Goal: Task Accomplishment & Management: Manage account settings

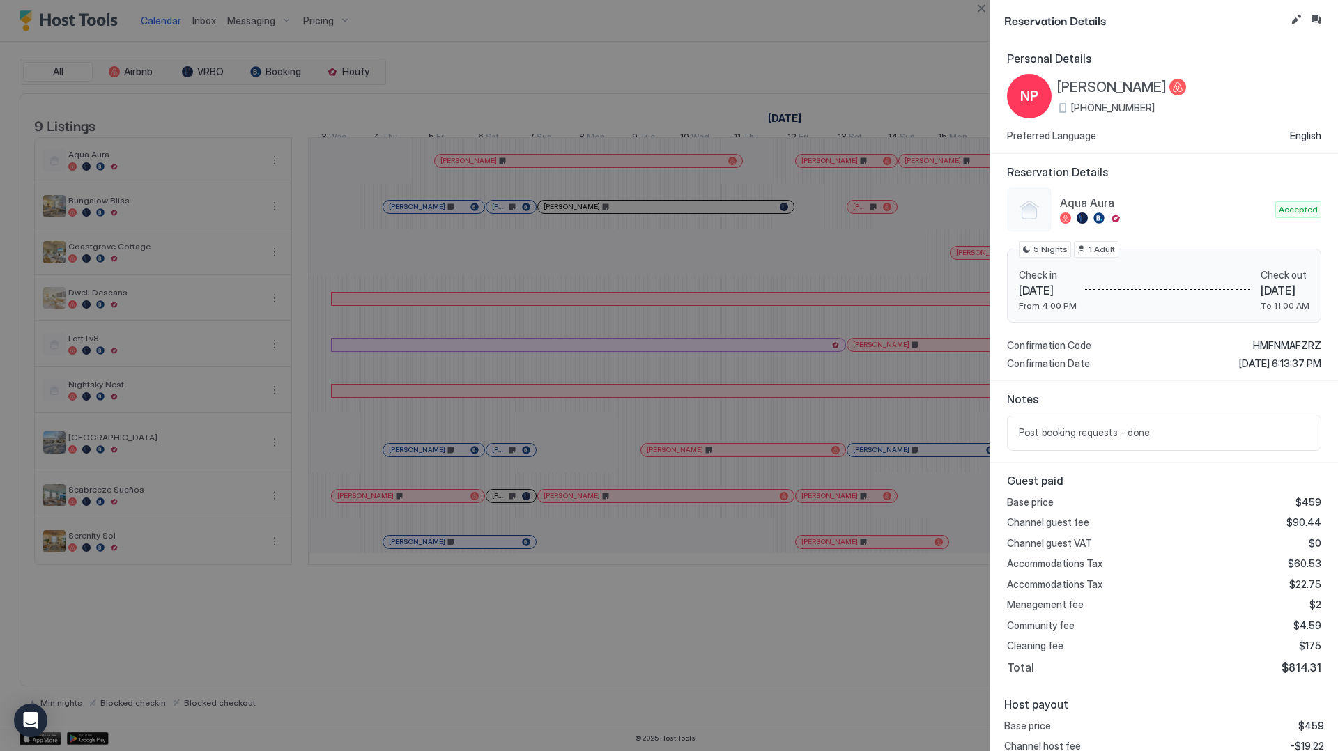
scroll to position [117, 0]
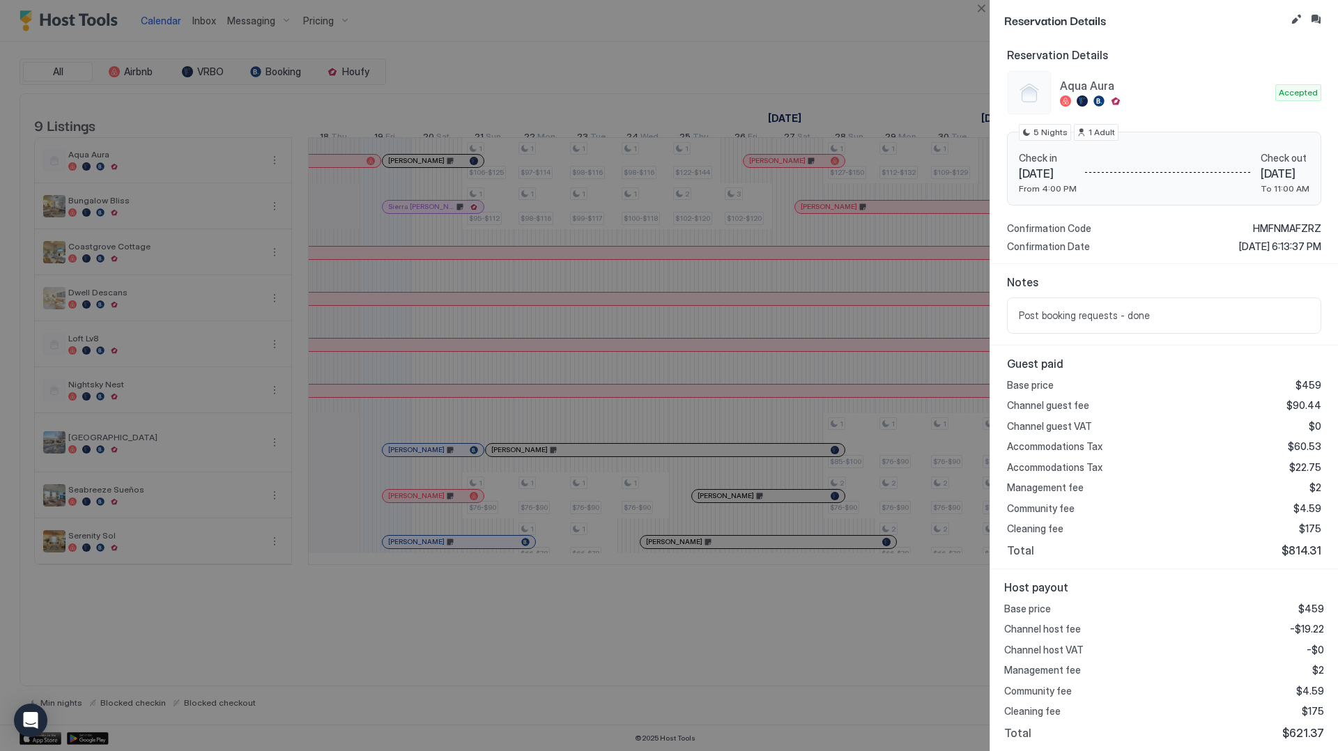
click at [236, 22] on div at bounding box center [669, 375] width 1338 height 751
click at [197, 22] on div at bounding box center [669, 375] width 1338 height 751
click at [974, 17] on div at bounding box center [669, 375] width 1338 height 751
click at [978, 11] on button "Close" at bounding box center [981, 8] width 17 height 17
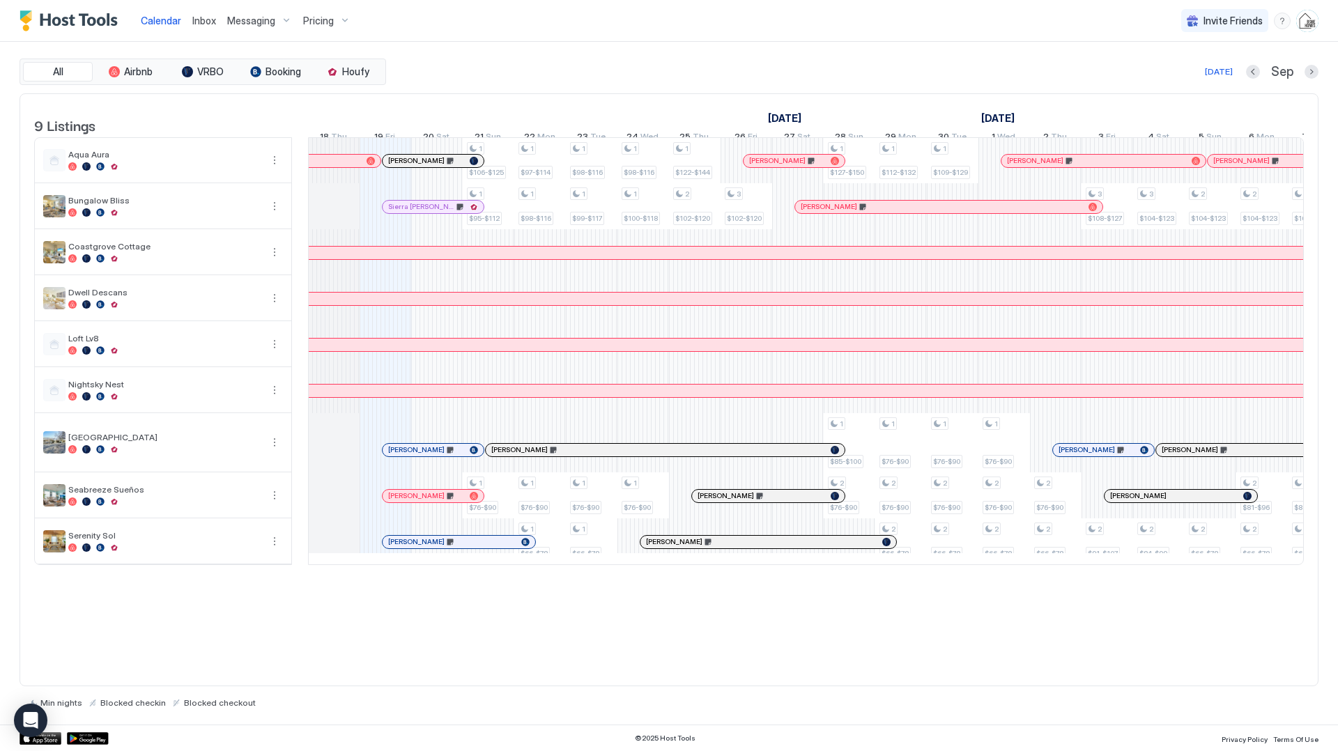
click at [208, 21] on span "Inbox" at bounding box center [204, 21] width 24 height 12
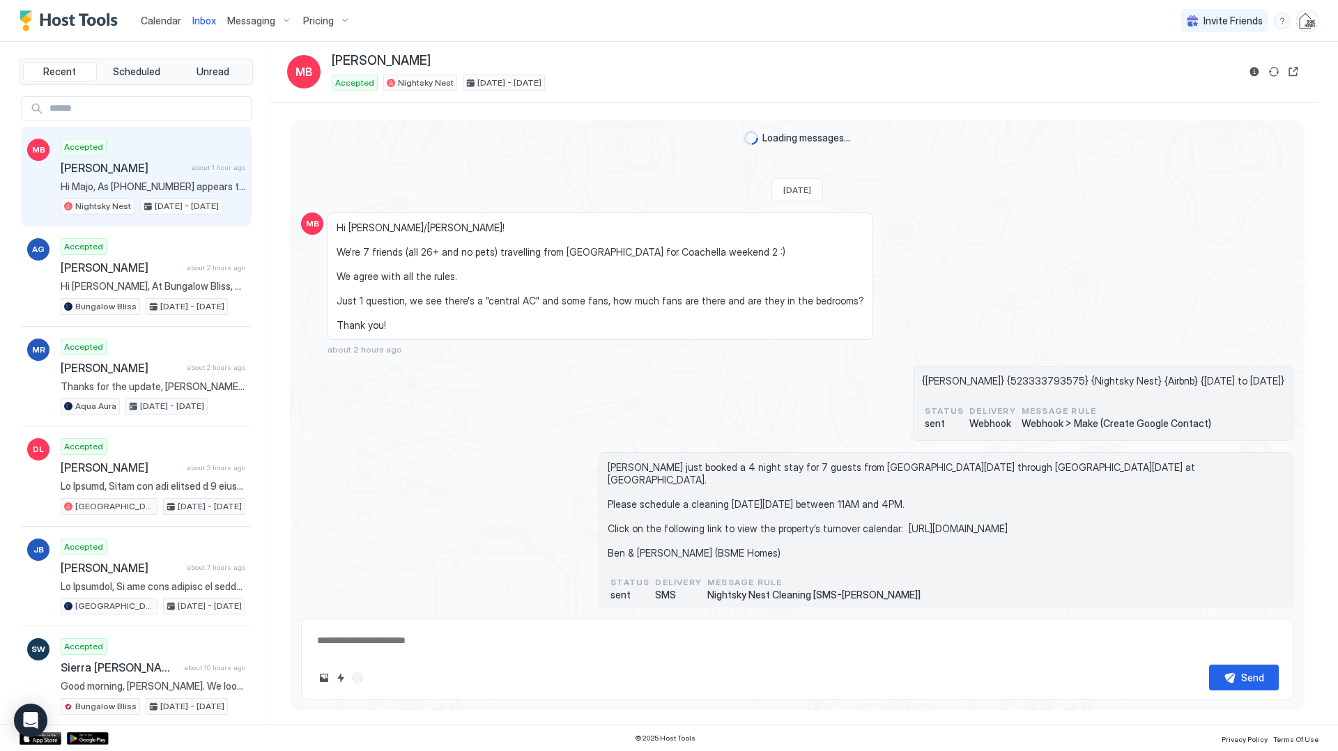
scroll to position [587, 0]
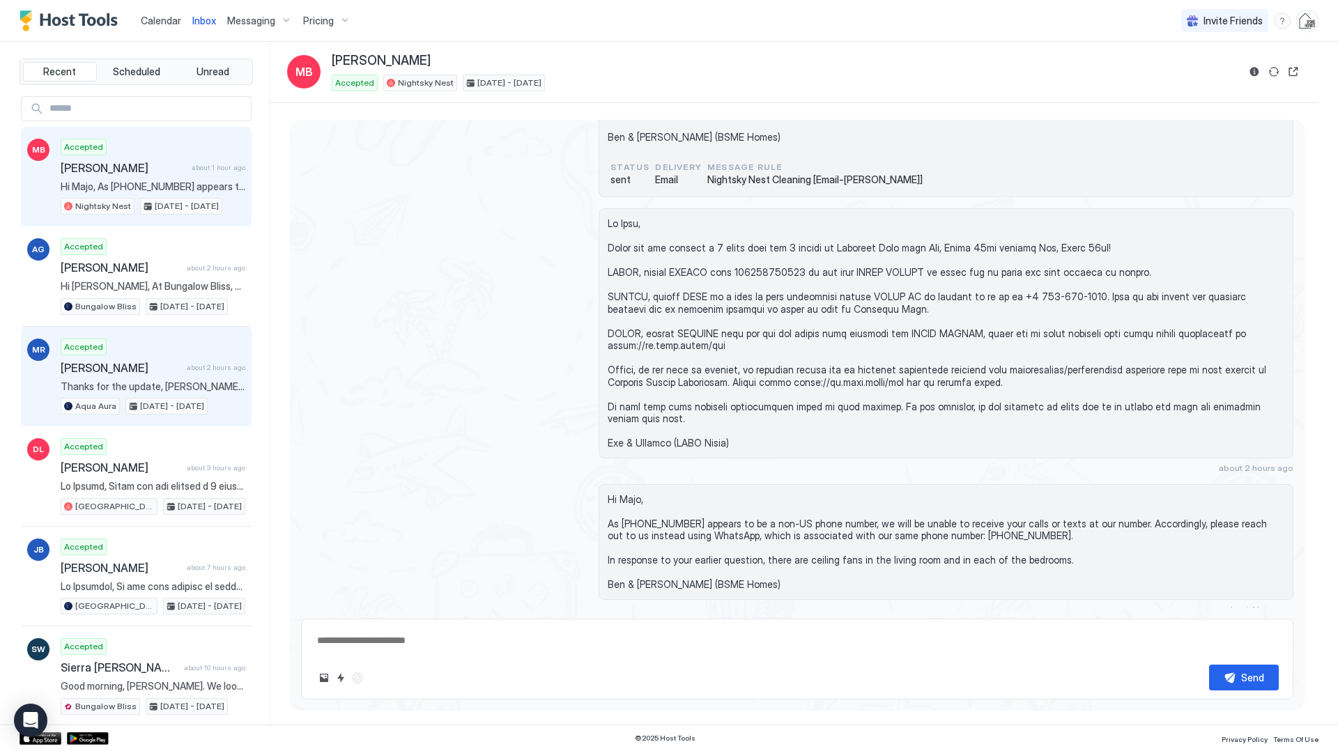
click at [195, 334] on div "MR Accepted [PERSON_NAME] about 2 hours ago Thanks for the update, [PERSON_NAME…" at bounding box center [136, 377] width 231 height 100
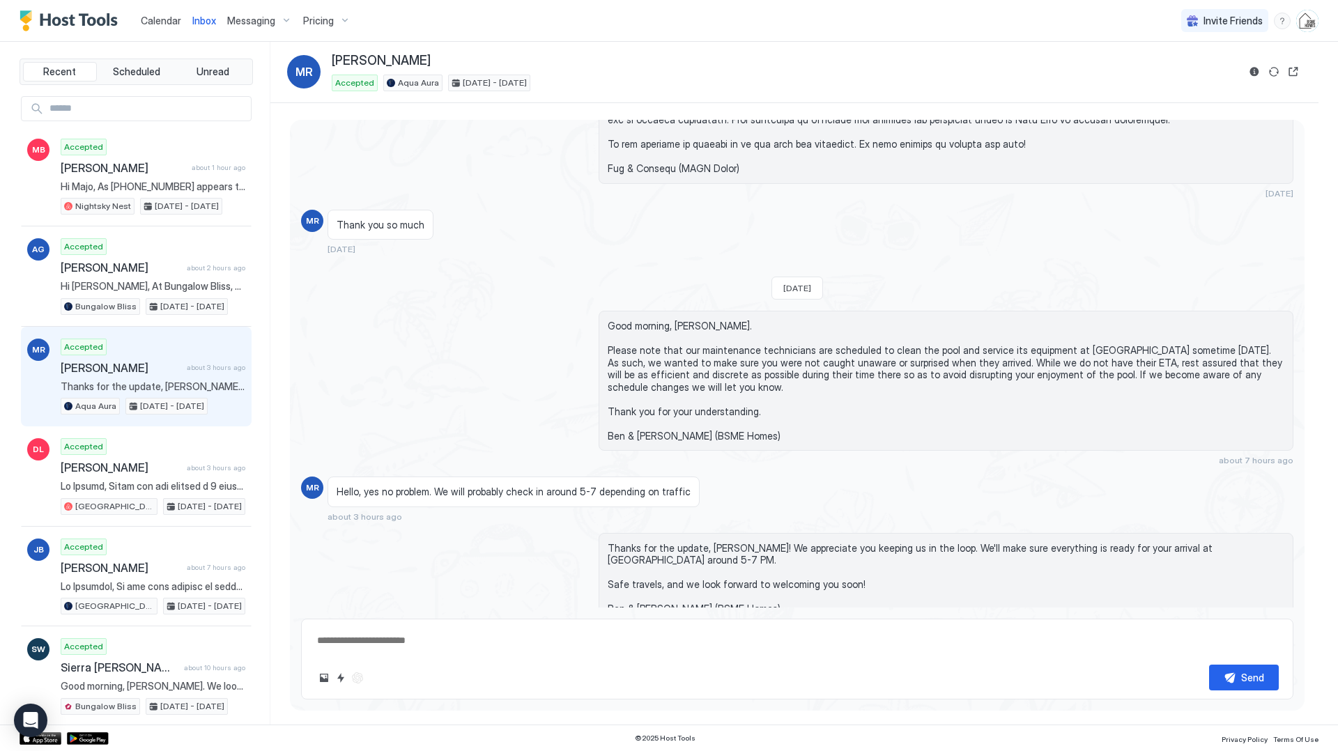
scroll to position [1496, 0]
click at [161, 17] on span "Calendar" at bounding box center [161, 21] width 40 height 12
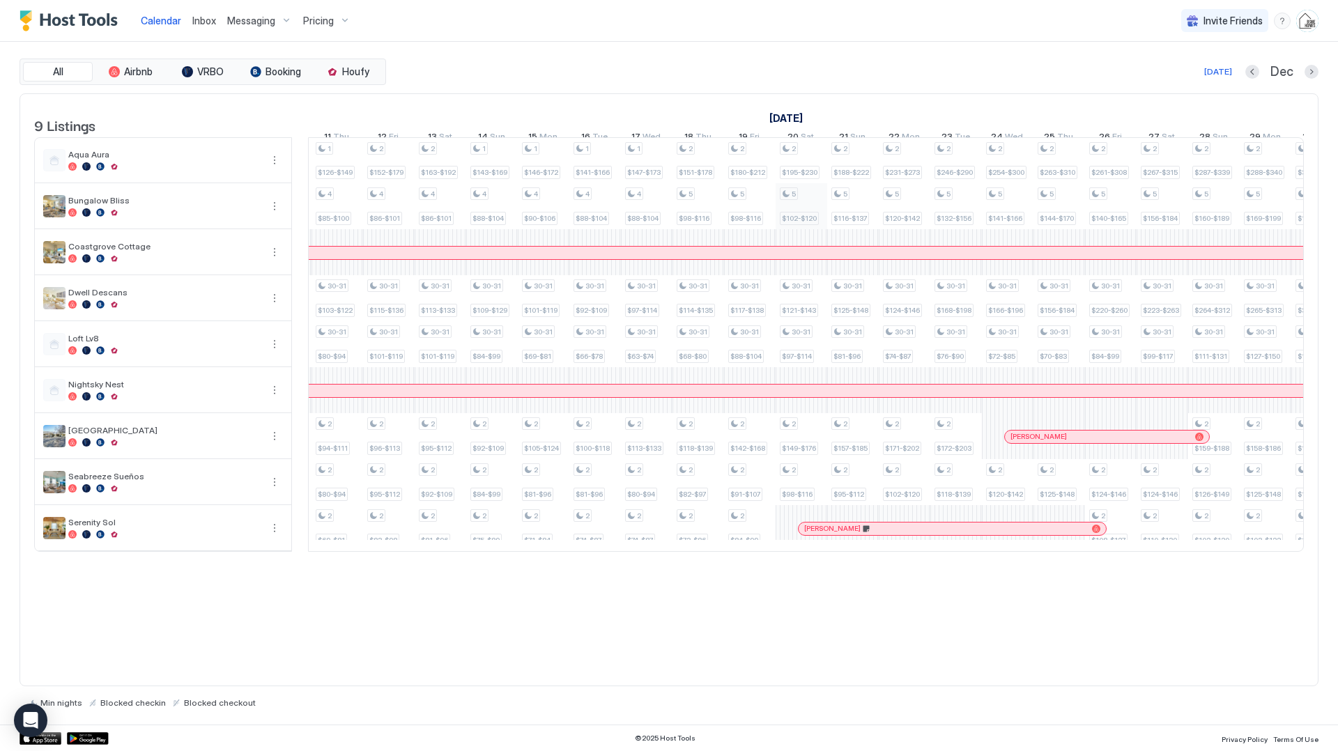
click at [814, 204] on div "1 $178-$210 4 $112-$[PHONE_NUMBER] $81-$96 2 $94-$111 1 $198-$[PHONE_NUMBER] $8…" at bounding box center [904, 344] width 3043 height 413
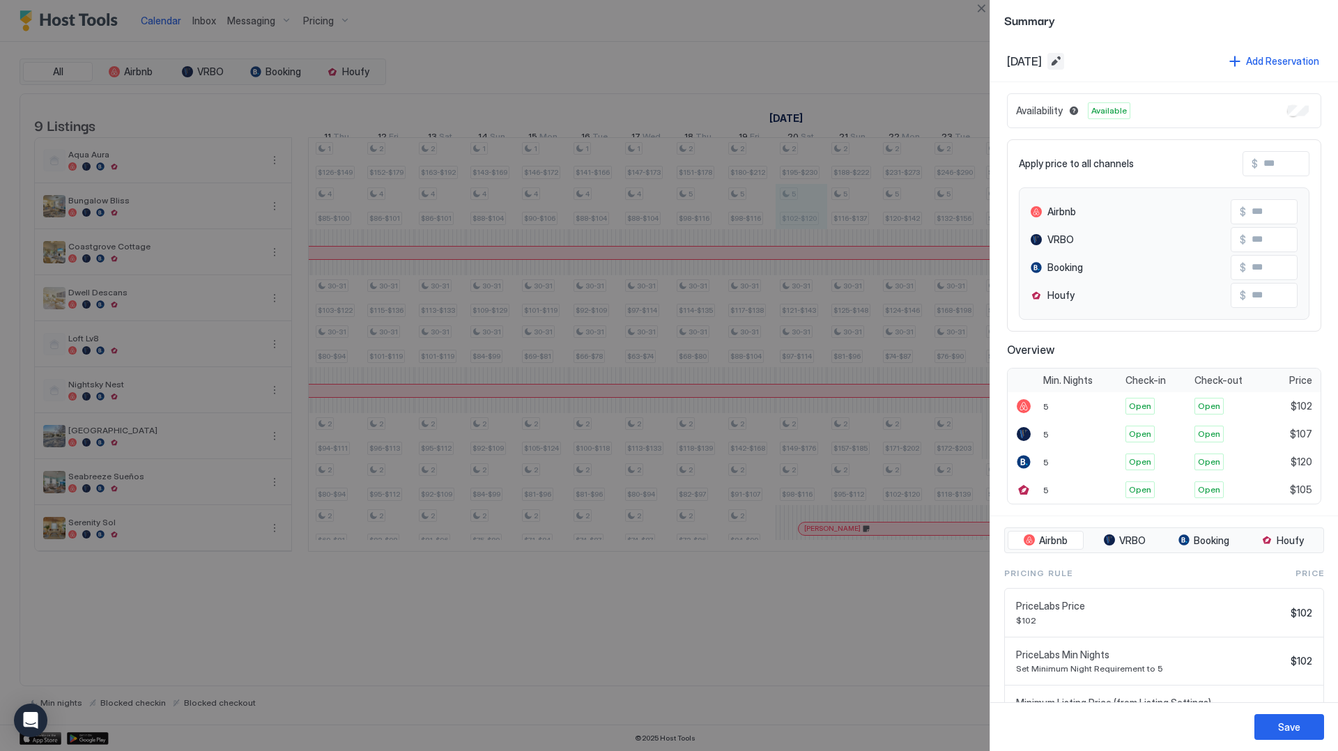
click at [1064, 66] on button "Edit date range" at bounding box center [1055, 61] width 17 height 17
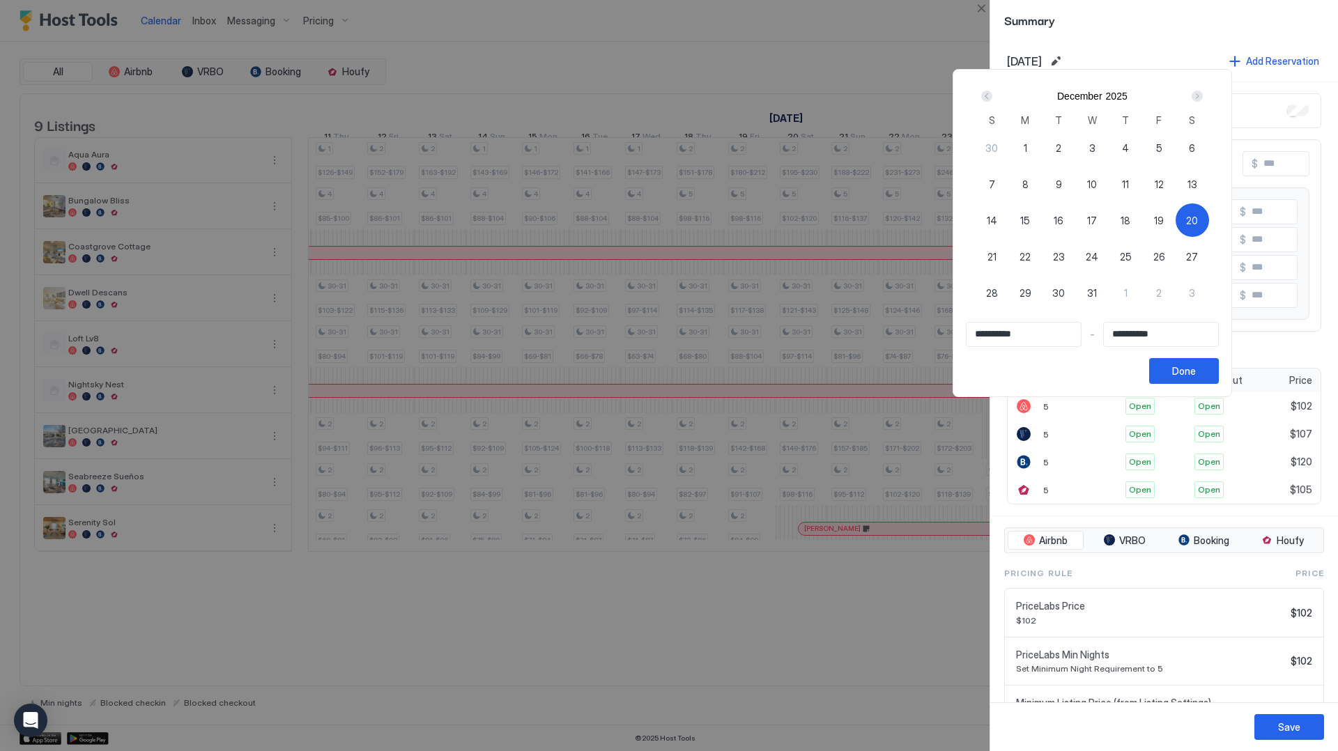
click at [1203, 93] on div "Next" at bounding box center [1197, 96] width 11 height 11
click at [1162, 185] on span "9" at bounding box center [1159, 184] width 6 height 15
type input "**********"
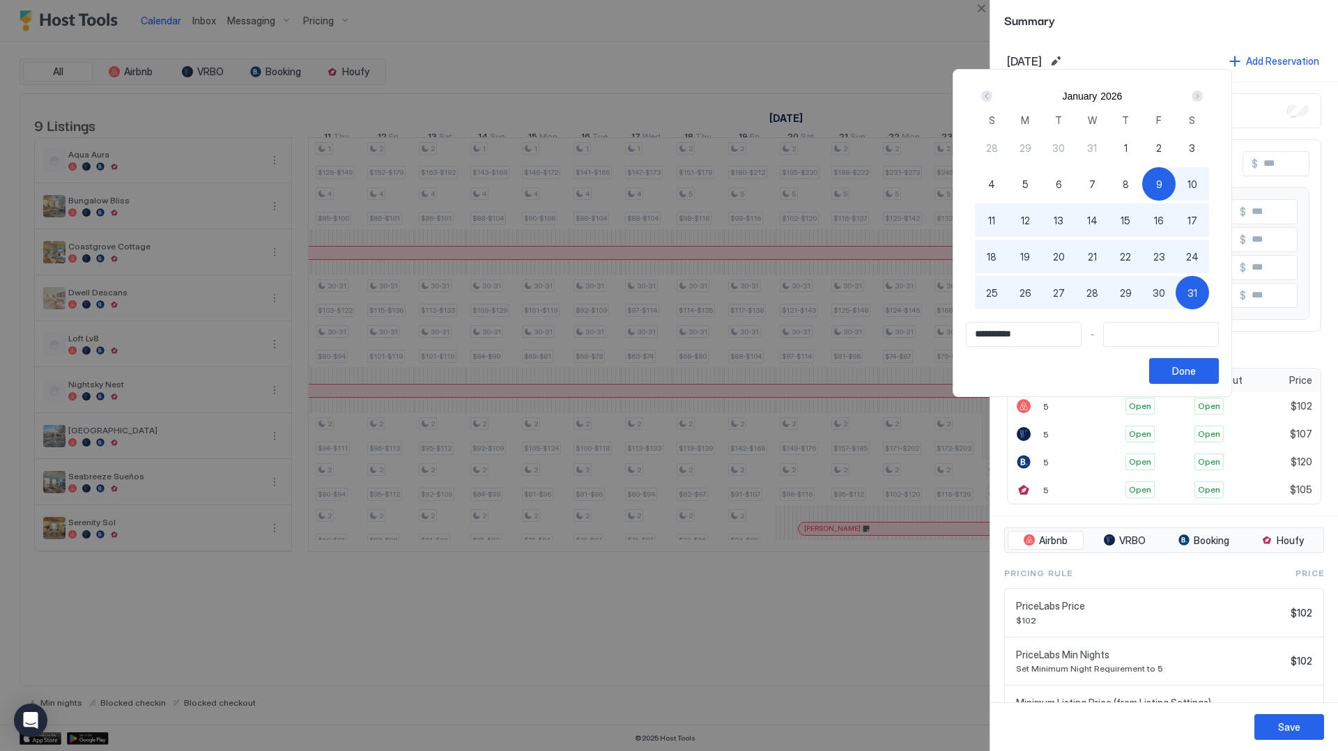
click at [1180, 335] on input "Input Field" at bounding box center [1161, 335] width 114 height 24
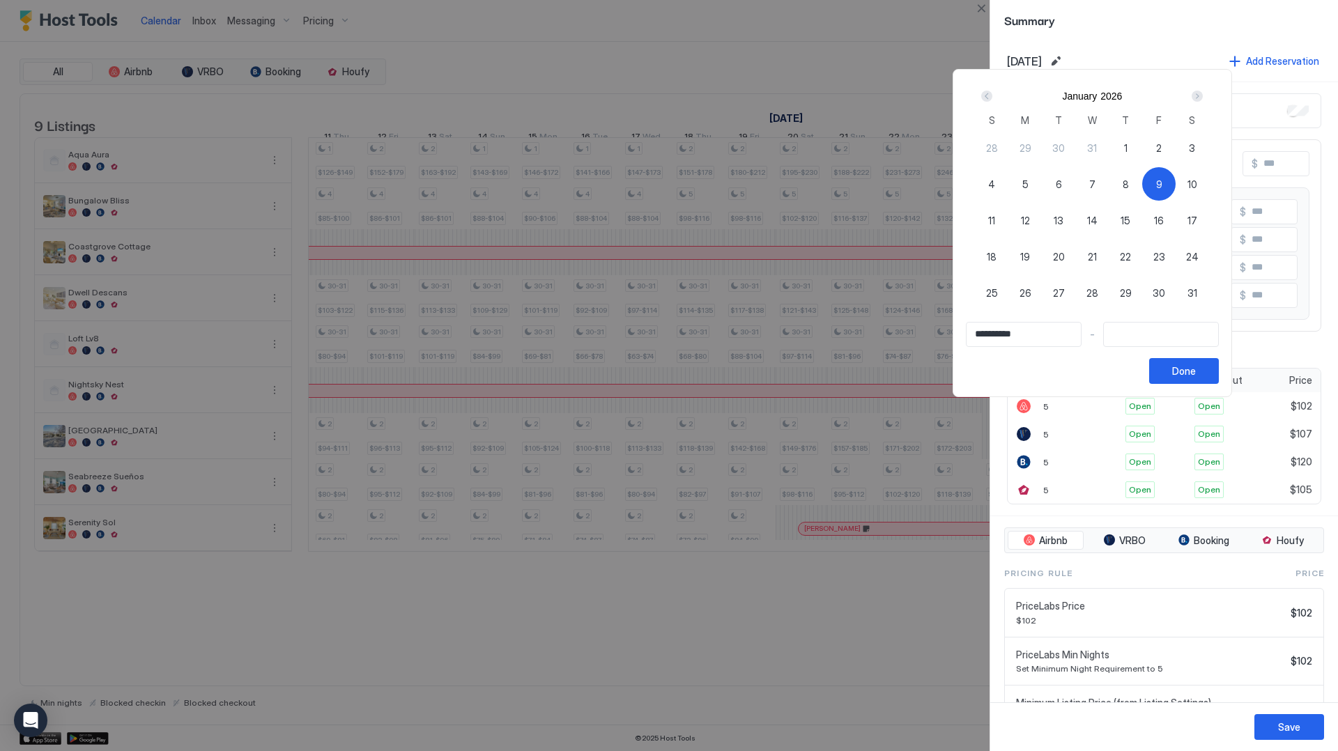
click at [992, 98] on div "Prev" at bounding box center [986, 96] width 11 height 11
click at [1164, 220] on span "19" at bounding box center [1159, 220] width 10 height 15
type input "**********"
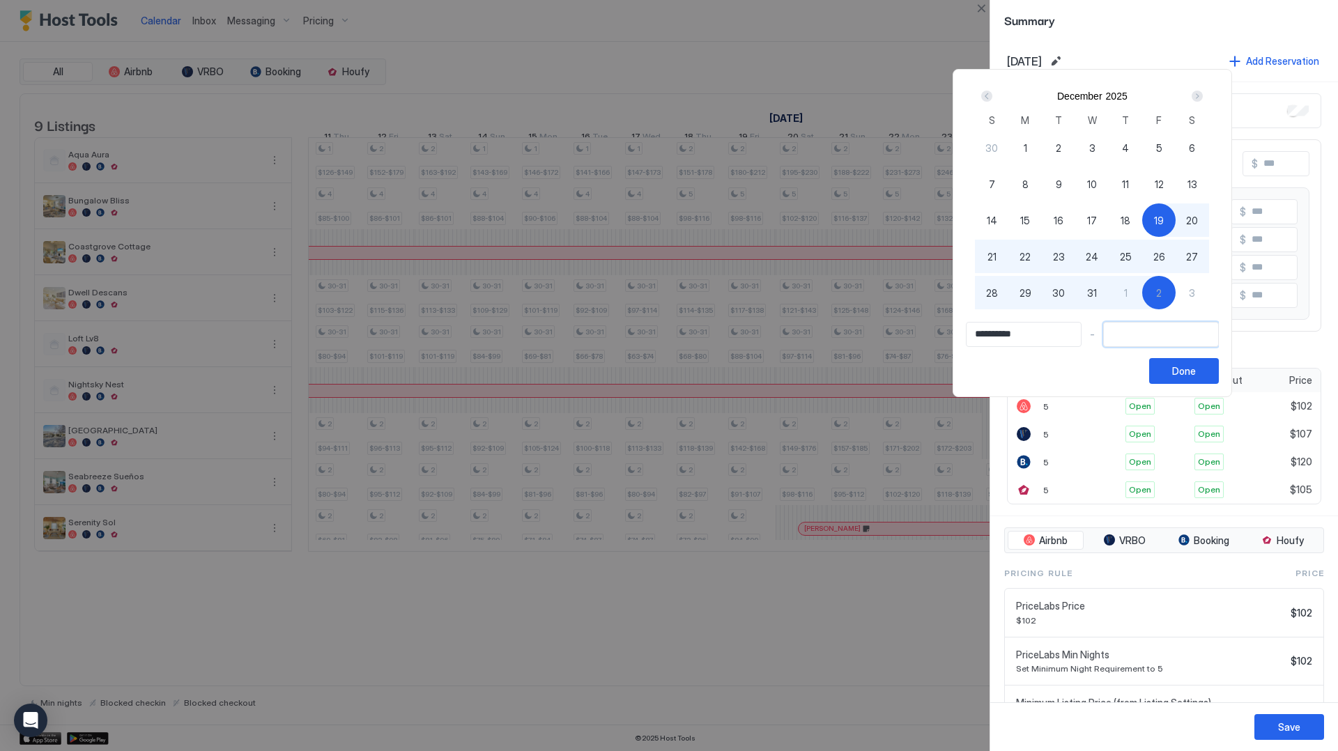
click at [1176, 332] on input "Input Field" at bounding box center [1161, 335] width 114 height 24
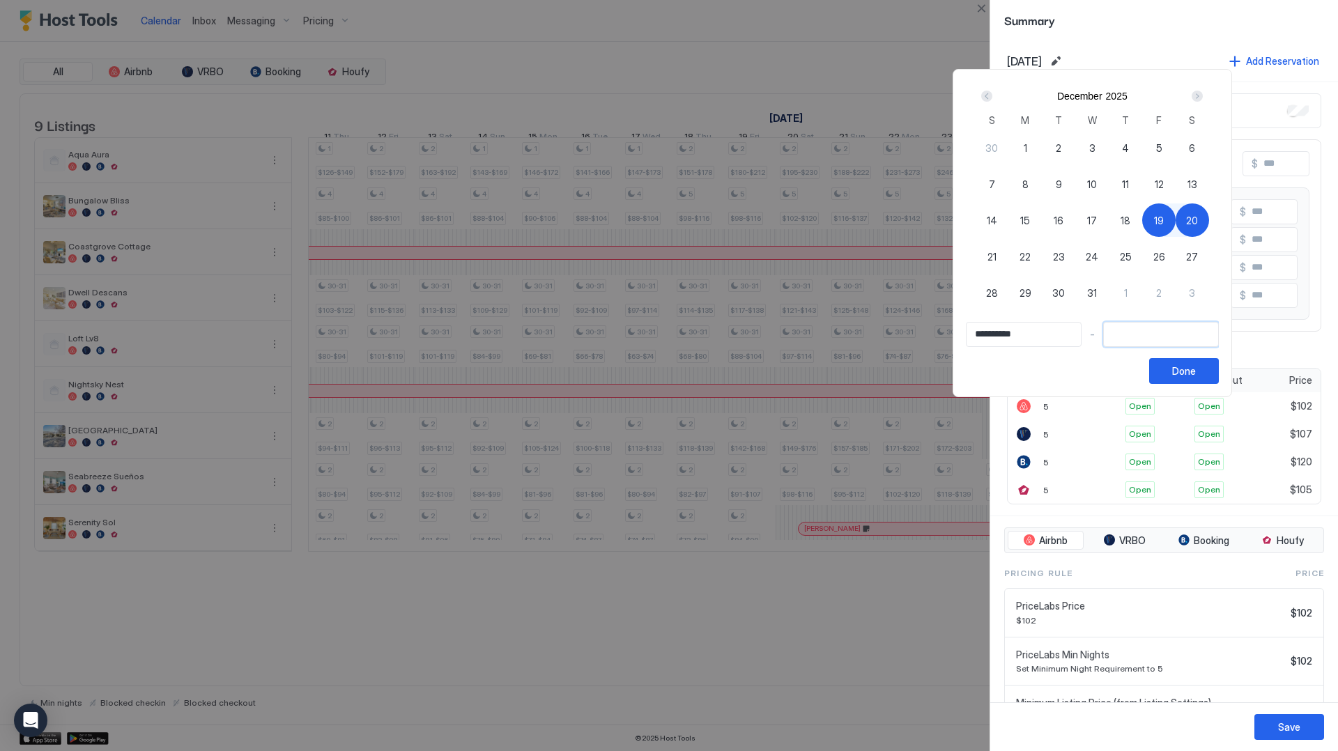
click at [1203, 98] on div "Next" at bounding box center [1197, 96] width 11 height 11
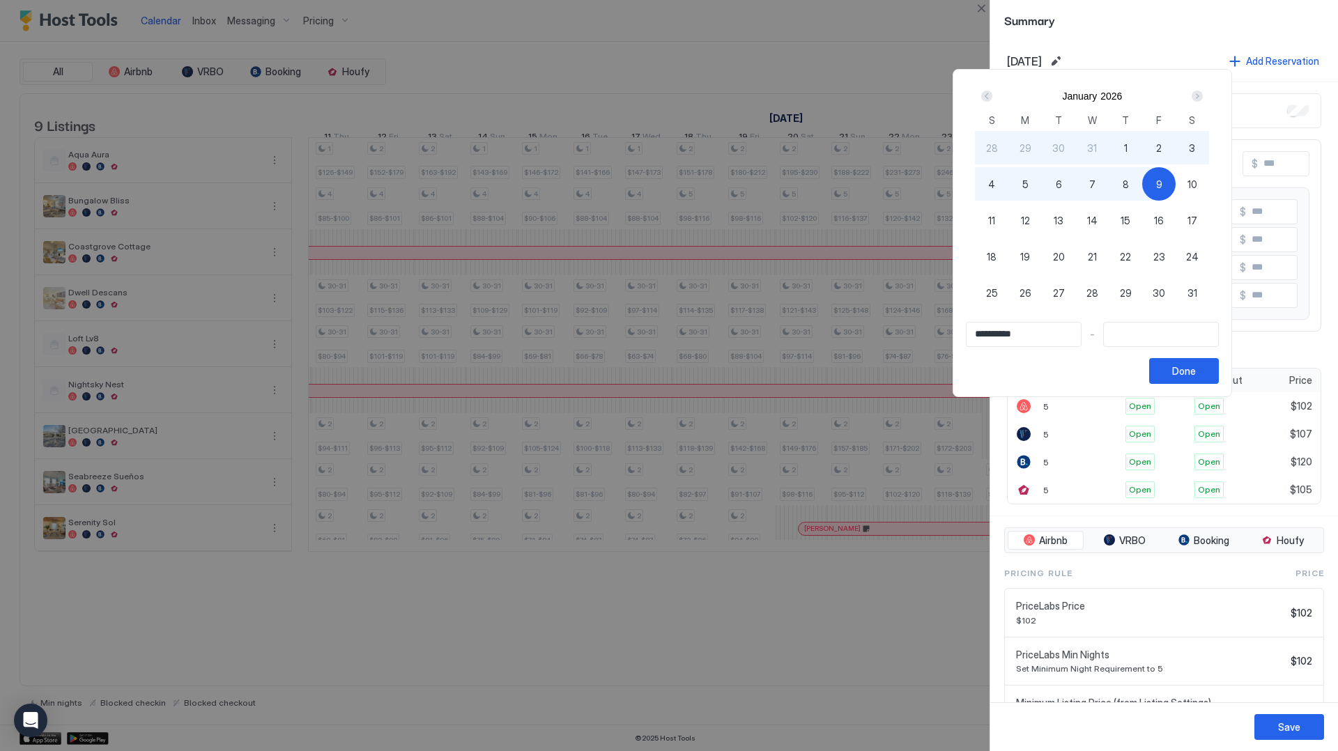
click at [1155, 190] on div "9" at bounding box center [1158, 183] width 33 height 33
type input "**********"
click at [1216, 378] on button "Done" at bounding box center [1184, 371] width 70 height 26
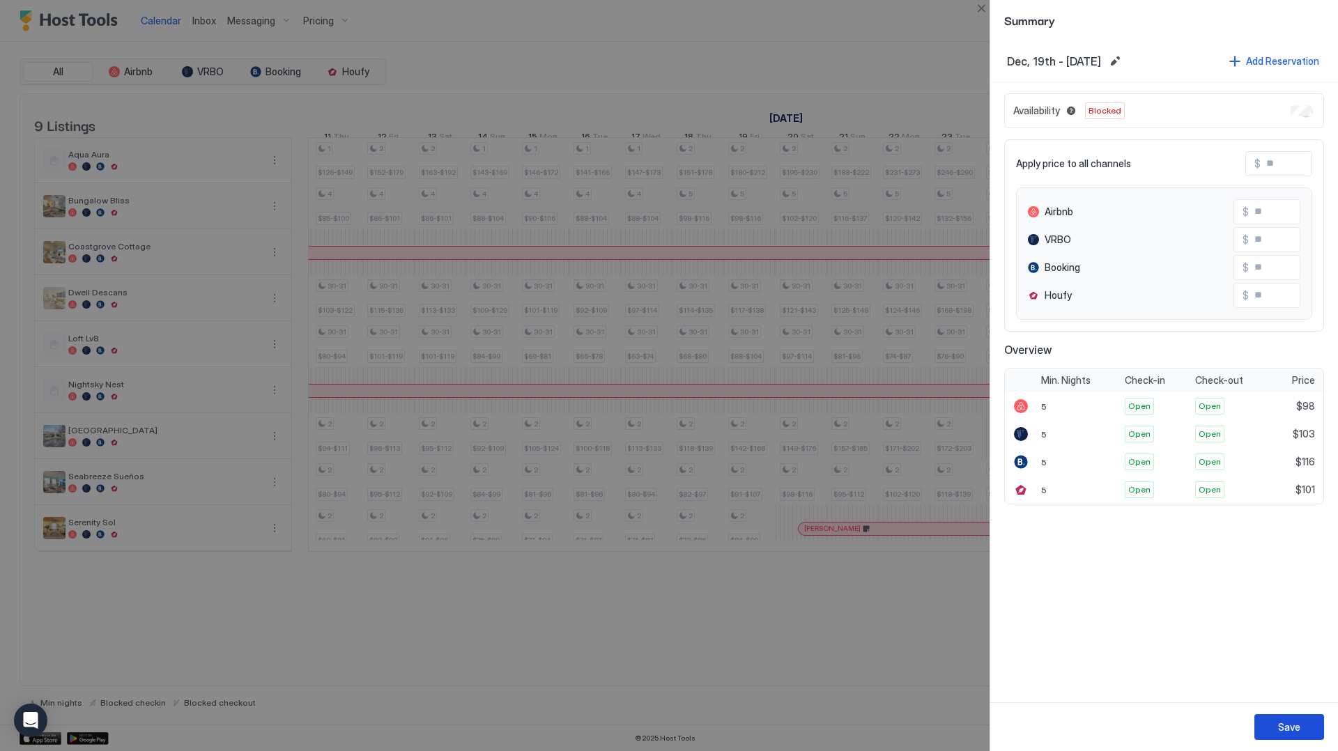
click at [1289, 723] on div "Save" at bounding box center [1289, 727] width 22 height 15
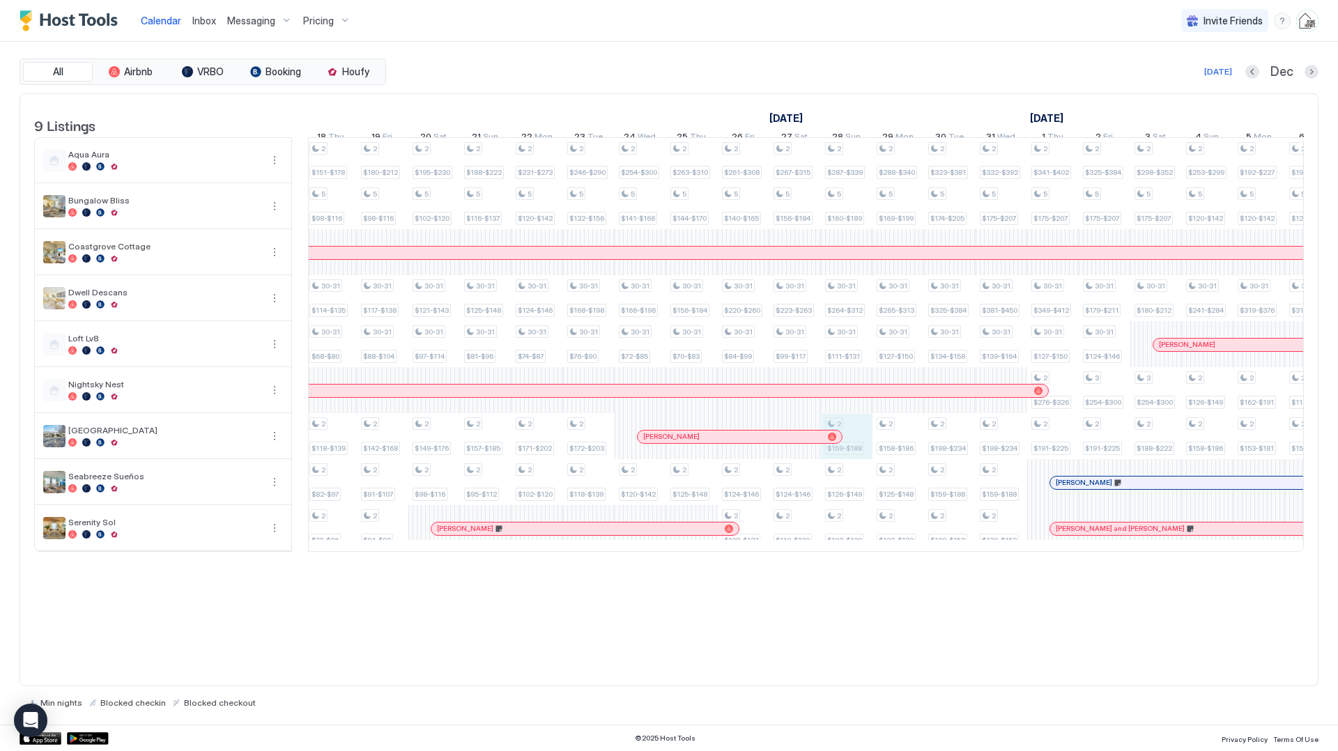
click at [866, 450] on div "1 $178-$210 4 $112-$[PHONE_NUMBER] $81-$96 2 $94-$111 1 $198-$[PHONE_NUMBER] $8…" at bounding box center [537, 344] width 3043 height 413
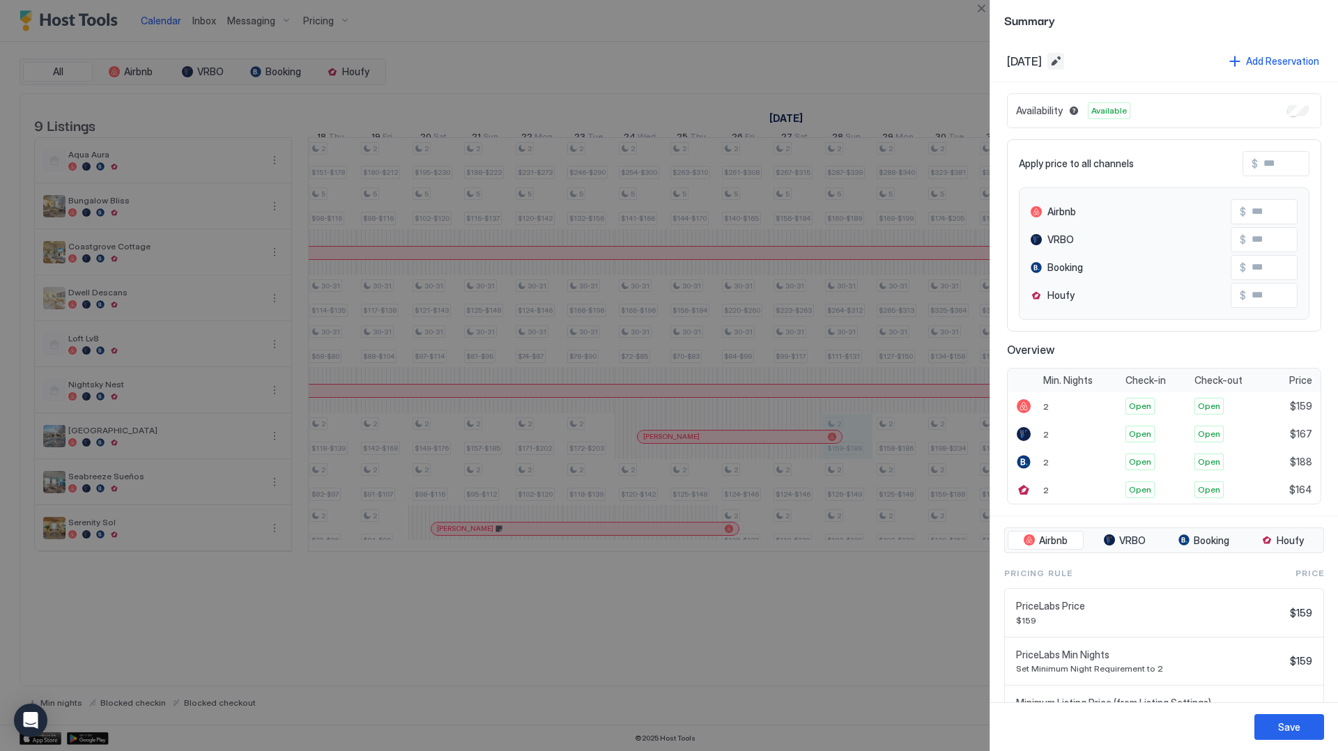
click at [1064, 61] on button "Edit date range" at bounding box center [1055, 61] width 17 height 17
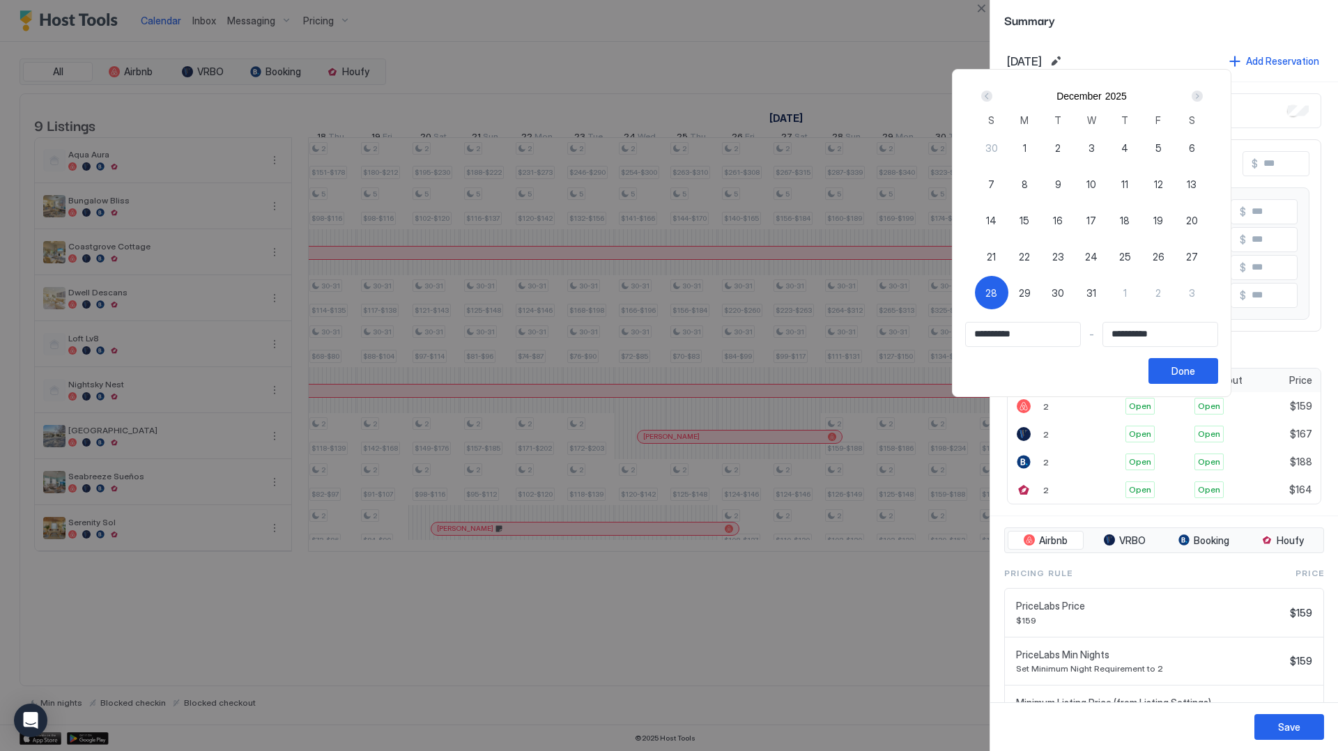
click at [1201, 100] on div "Next" at bounding box center [1197, 96] width 11 height 11
click at [1162, 183] on span "9" at bounding box center [1158, 184] width 6 height 15
type input "**********"
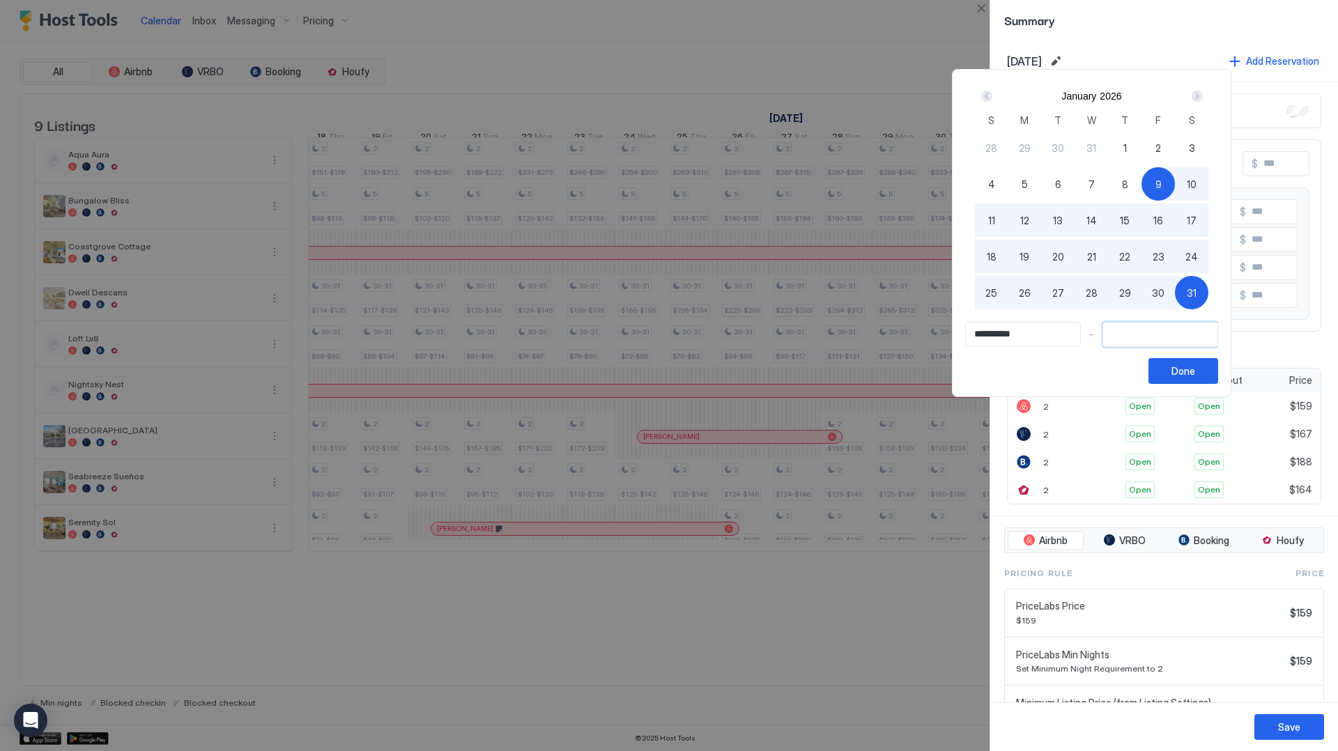
click at [1181, 344] on input "Input Field" at bounding box center [1160, 335] width 114 height 24
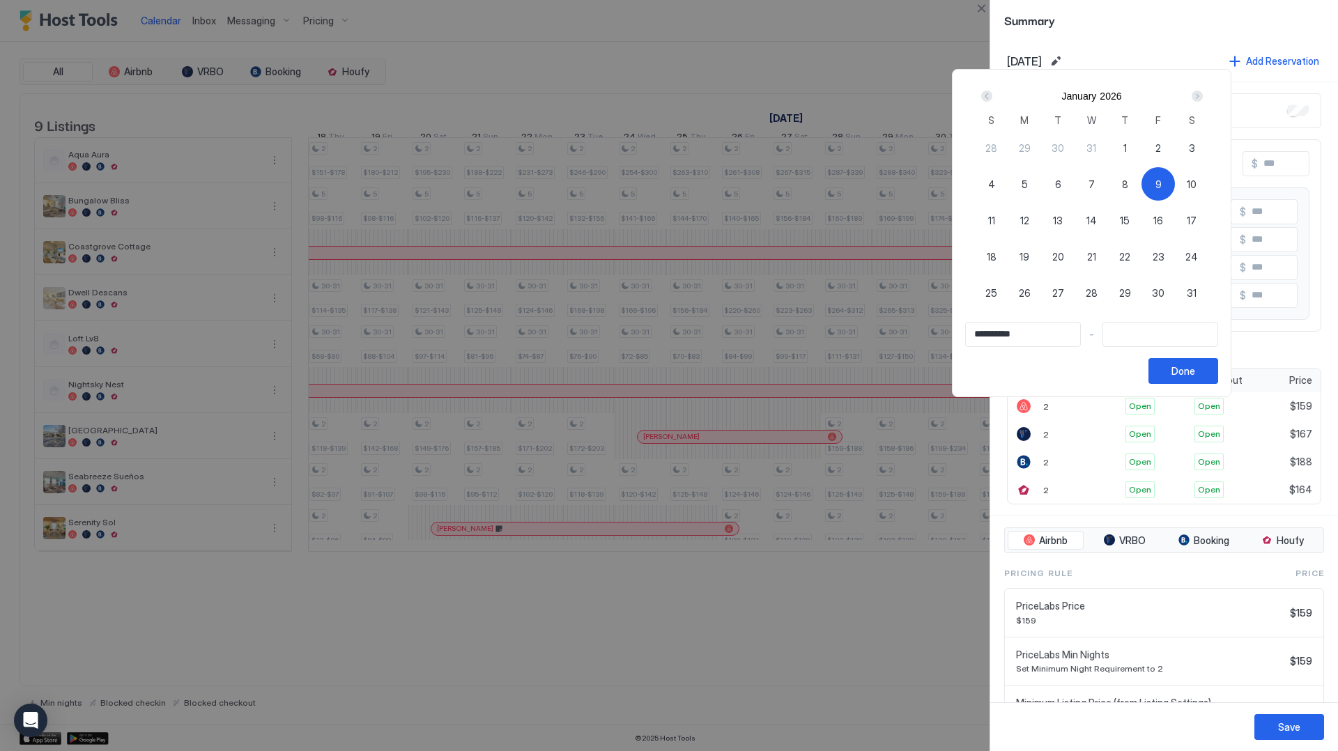
click at [991, 97] on div "Prev" at bounding box center [986, 96] width 11 height 11
click at [991, 291] on div "28" at bounding box center [991, 292] width 33 height 33
type input "**********"
click at [1203, 98] on div "Next" at bounding box center [1197, 96] width 11 height 11
click at [1174, 193] on div "9" at bounding box center [1157, 183] width 33 height 33
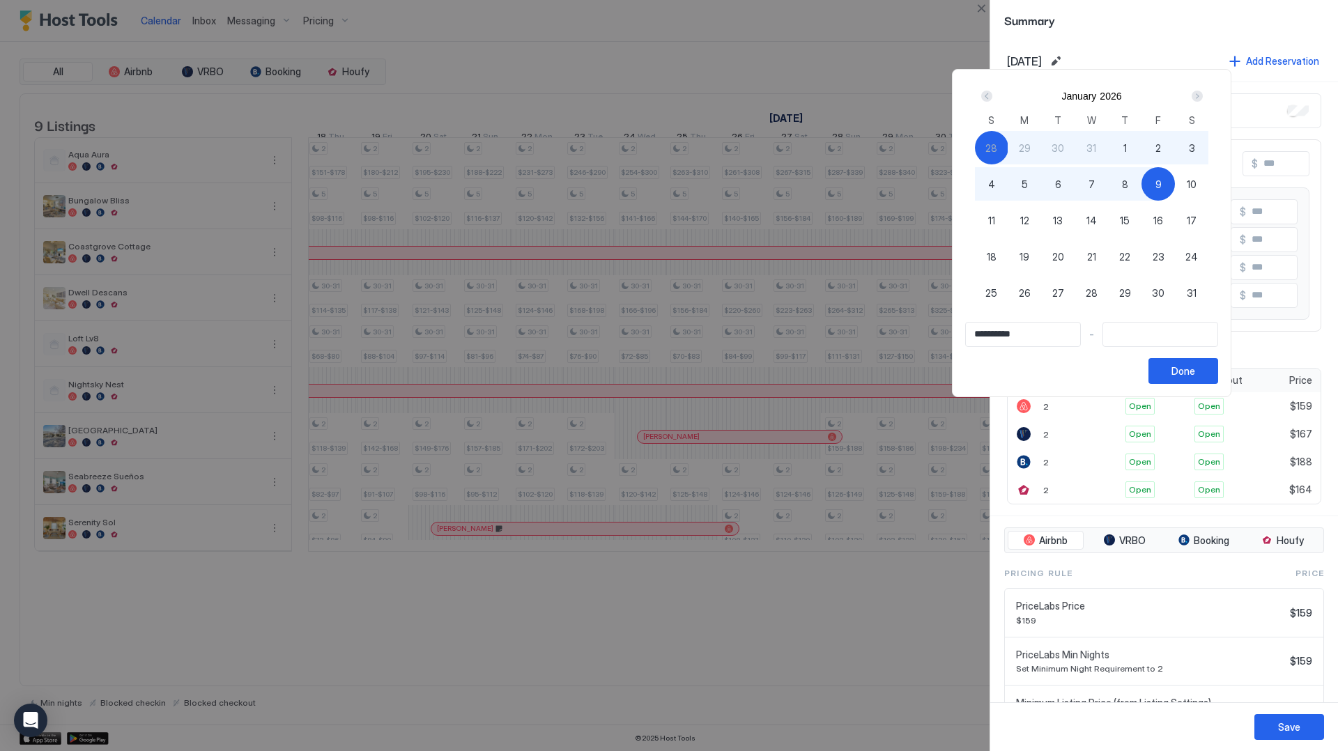
type input "**********"
click at [1213, 376] on button "Done" at bounding box center [1183, 371] width 70 height 26
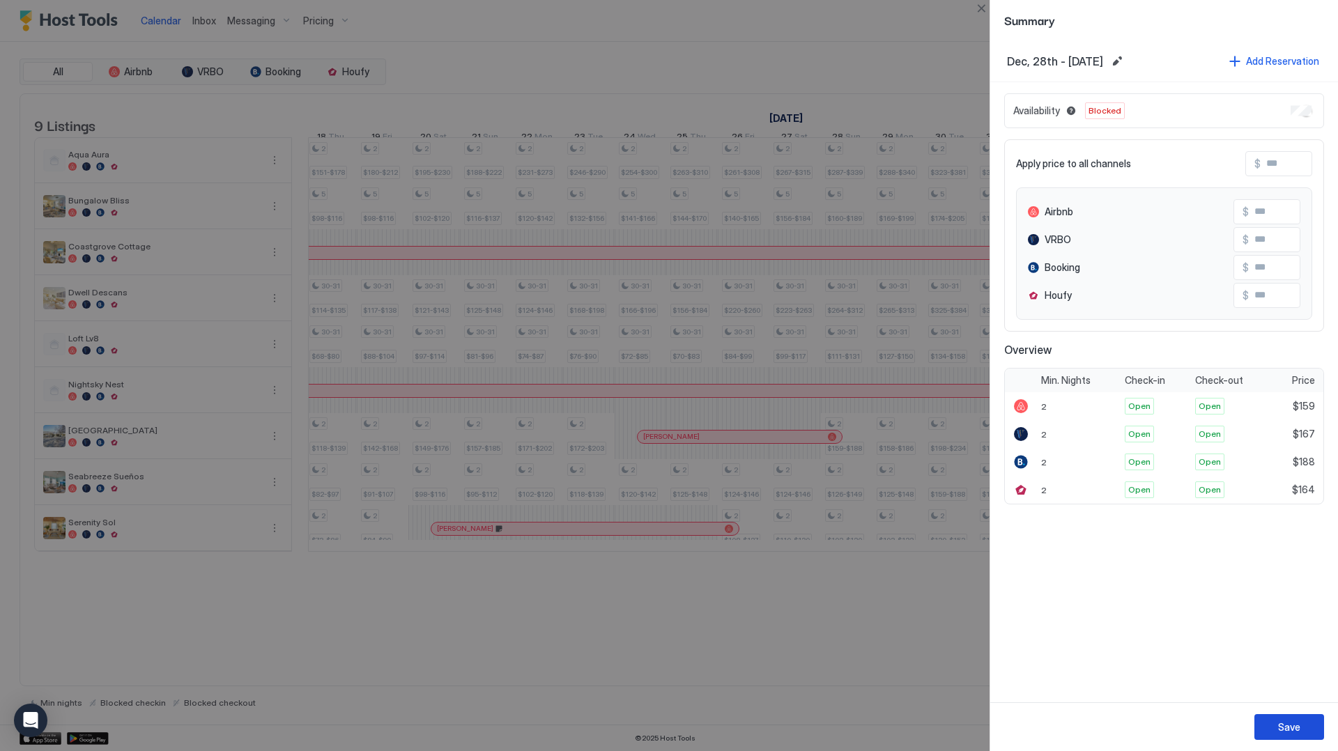
click at [1295, 724] on div "Save" at bounding box center [1289, 727] width 22 height 15
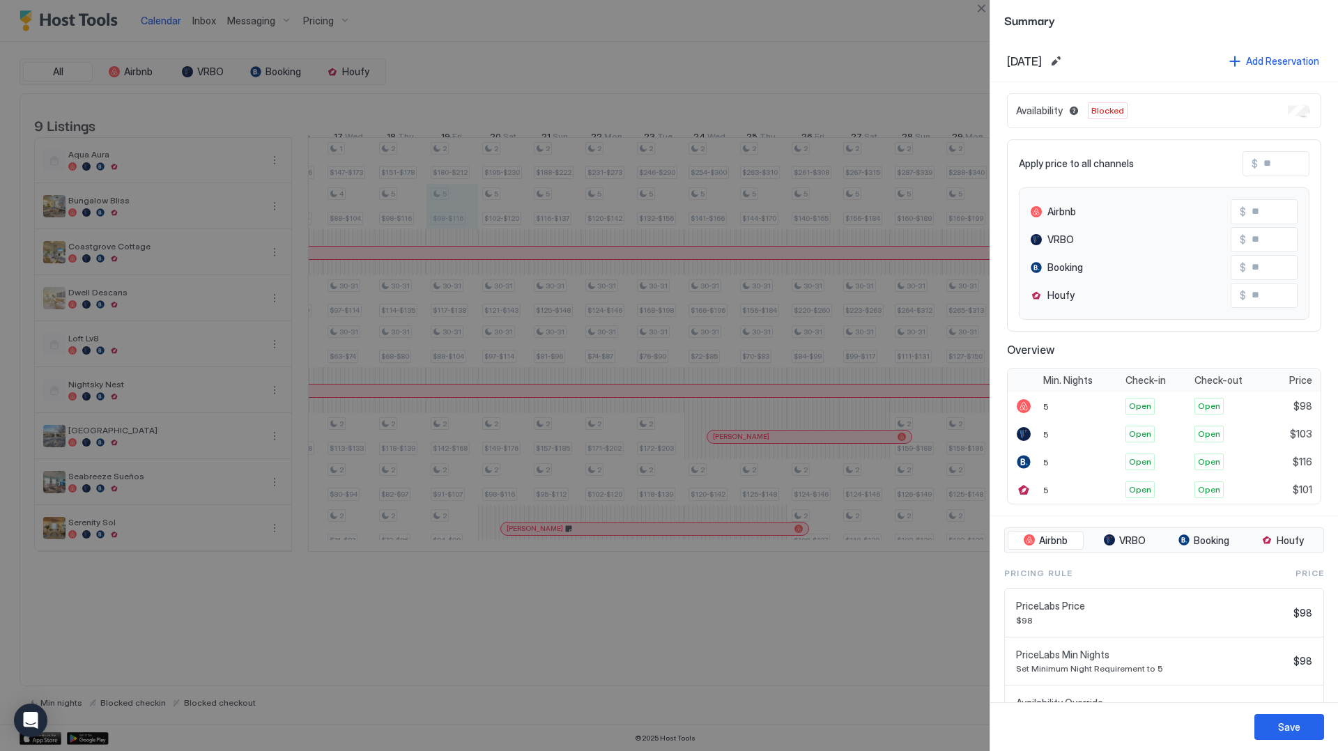
click at [1064, 60] on div "[DATE]" at bounding box center [1035, 61] width 57 height 17
click at [1064, 61] on button "Edit date range" at bounding box center [1055, 61] width 17 height 17
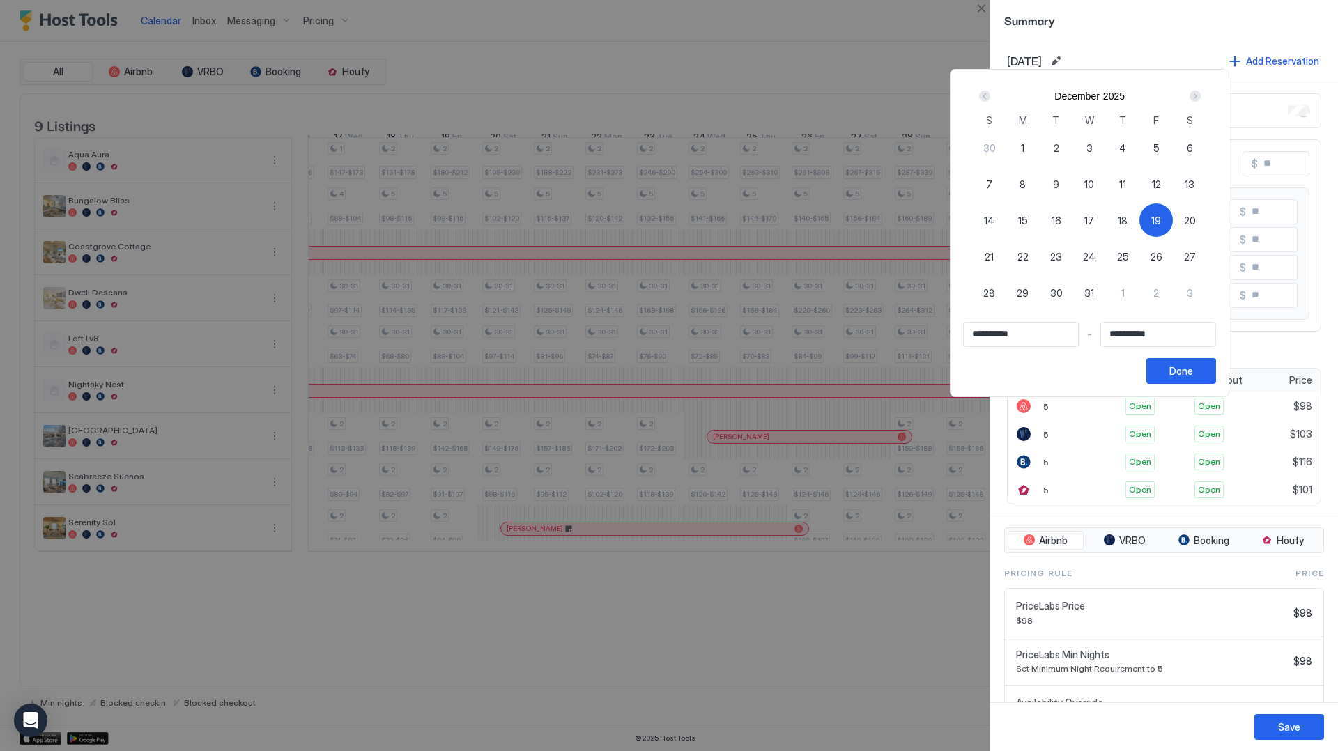
click at [1200, 103] on div "Next" at bounding box center [1195, 96] width 17 height 17
click at [1165, 189] on div "9" at bounding box center [1155, 183] width 33 height 33
type input "**********"
click at [990, 93] on div "Prev" at bounding box center [984, 96] width 11 height 11
click at [1161, 223] on span "19" at bounding box center [1156, 220] width 10 height 15
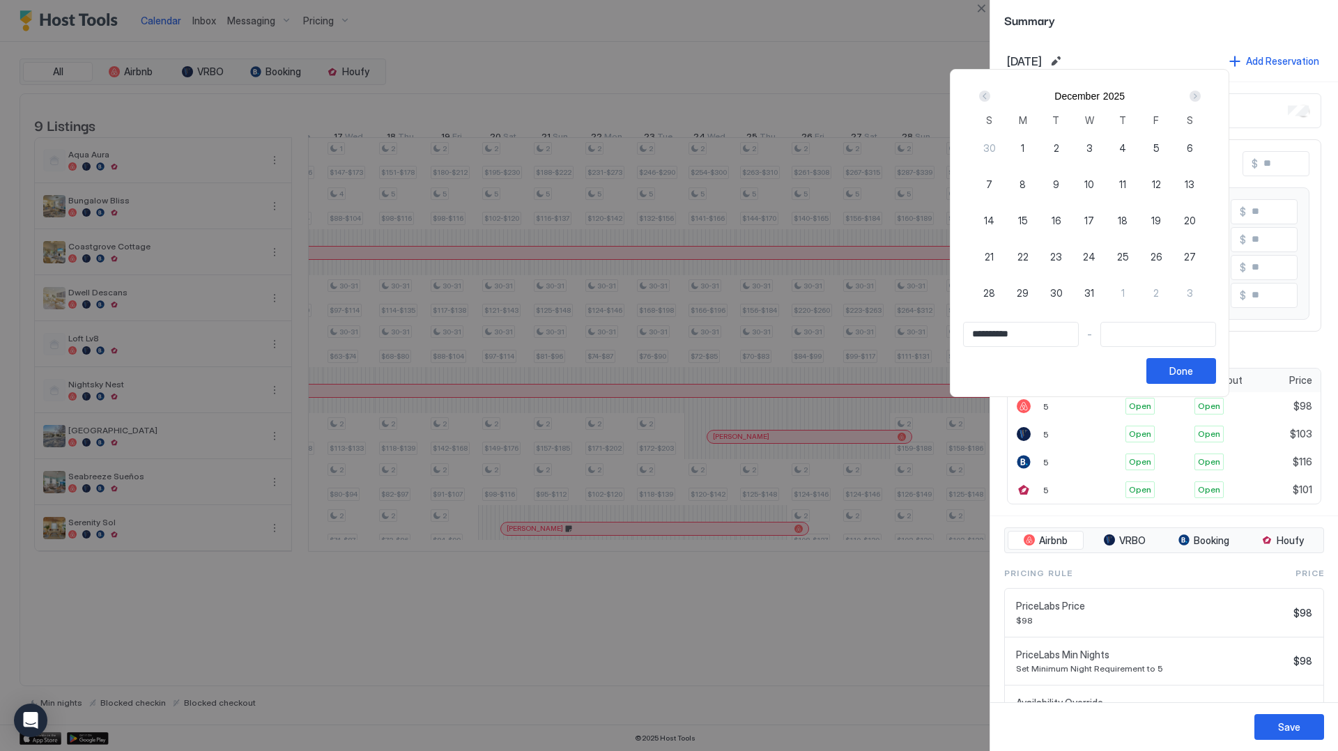
type input "**********"
click at [1201, 94] on div "Next" at bounding box center [1195, 96] width 11 height 11
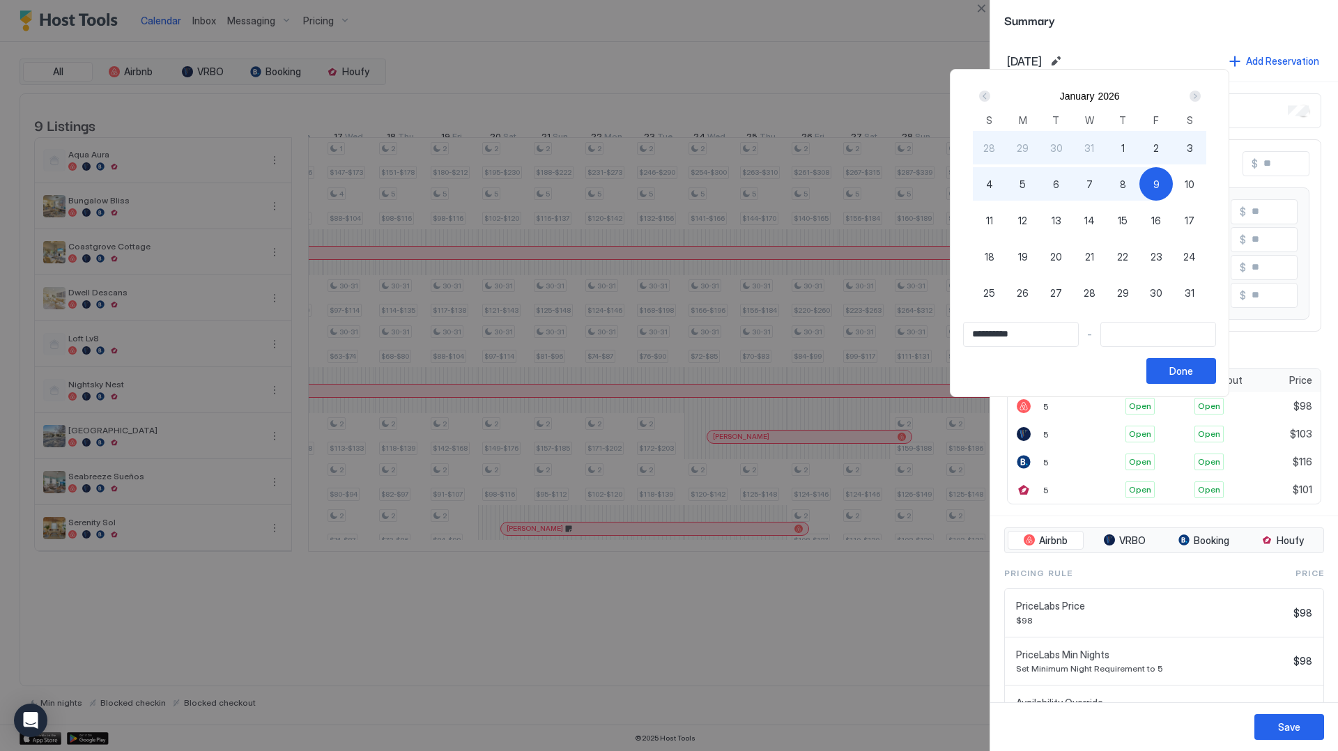
click at [1155, 190] on div "9" at bounding box center [1155, 183] width 33 height 33
type input "**********"
click at [1193, 371] on div "Done" at bounding box center [1181, 371] width 24 height 15
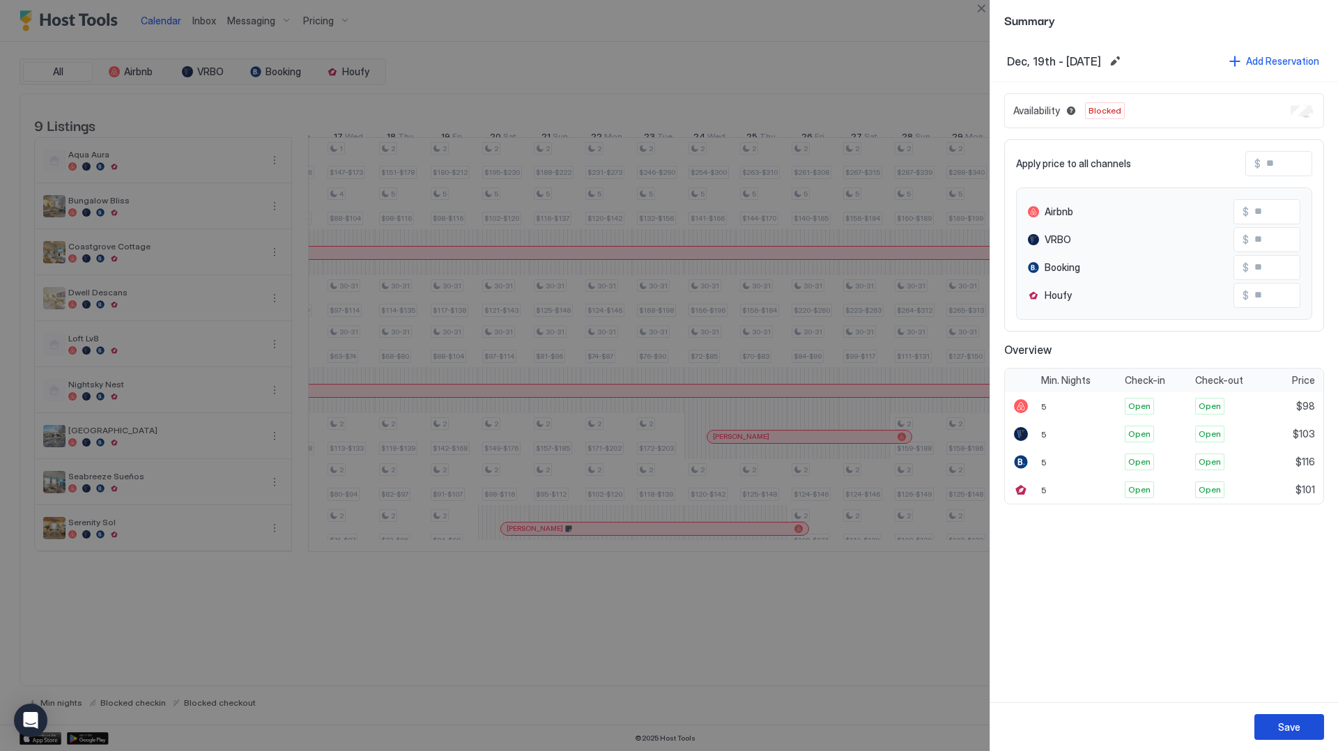
click at [1300, 718] on button "Save" at bounding box center [1289, 727] width 70 height 26
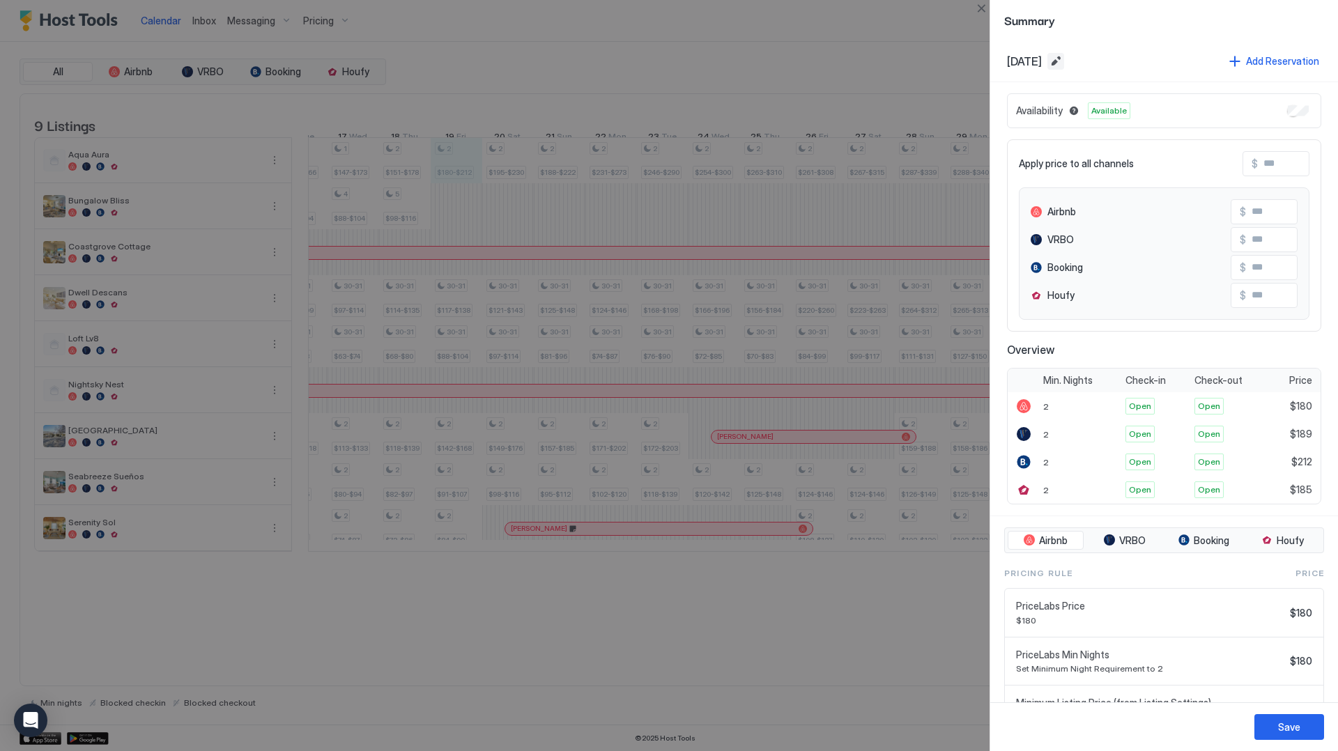
click at [1064, 63] on button "Edit date range" at bounding box center [1055, 61] width 17 height 17
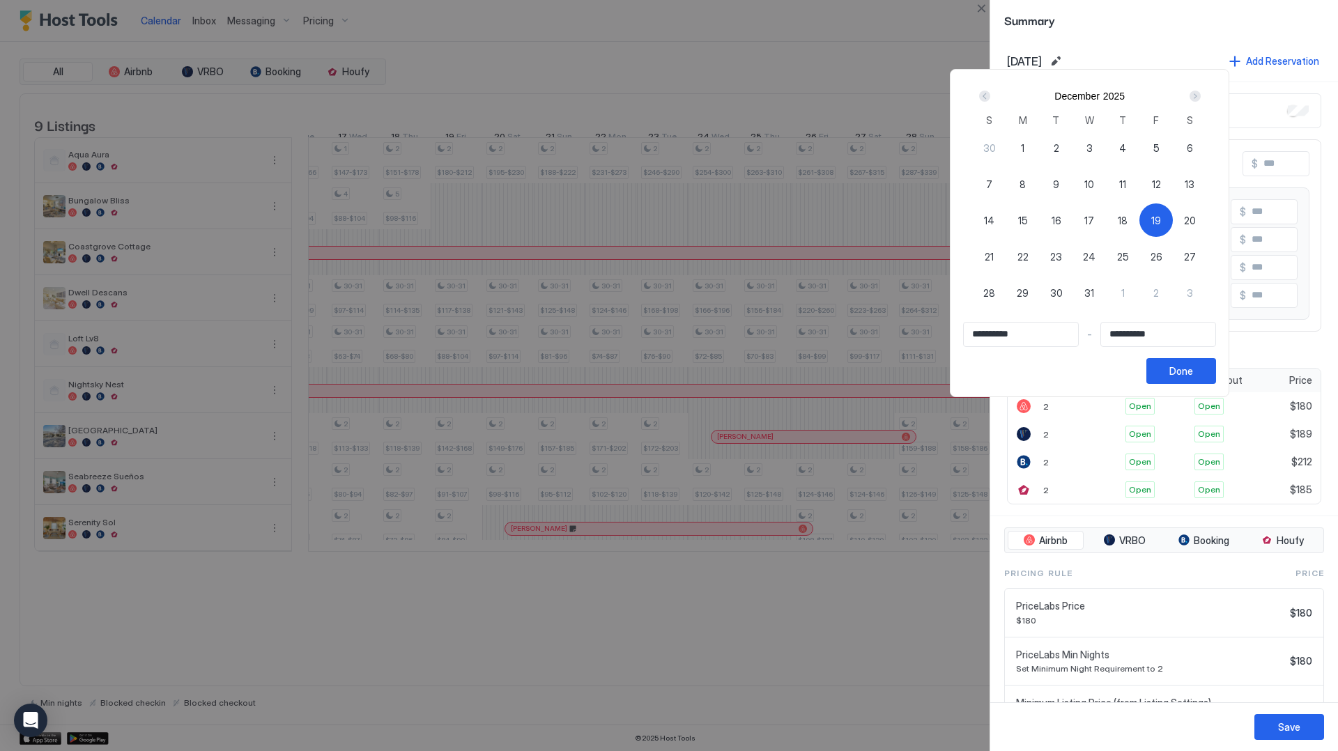
click at [1200, 96] on div "Next" at bounding box center [1195, 96] width 11 height 11
click at [1028, 256] on span "19" at bounding box center [1023, 256] width 10 height 15
type input "**********"
click at [990, 95] on div "Prev" at bounding box center [984, 96] width 11 height 11
click at [1161, 223] on span "19" at bounding box center [1156, 220] width 10 height 15
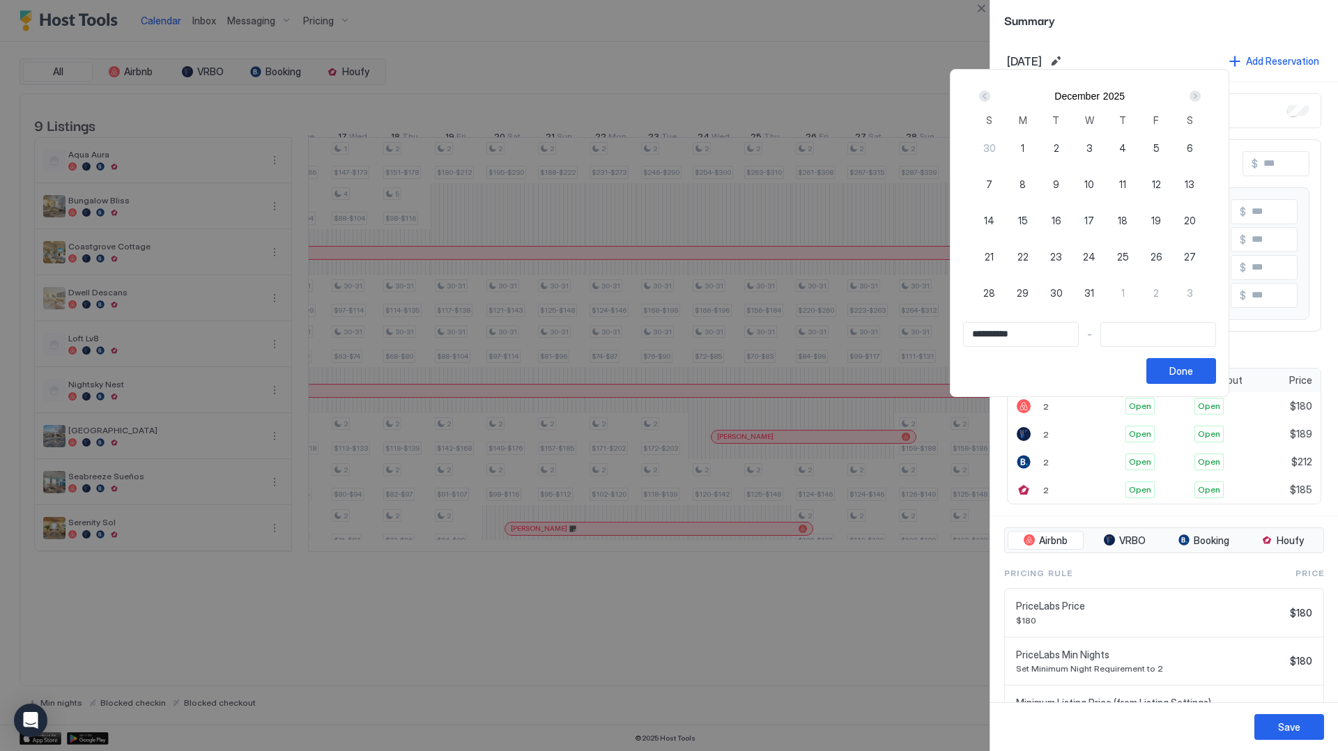
type input "**********"
click at [1197, 93] on div "Next" at bounding box center [1195, 96] width 11 height 11
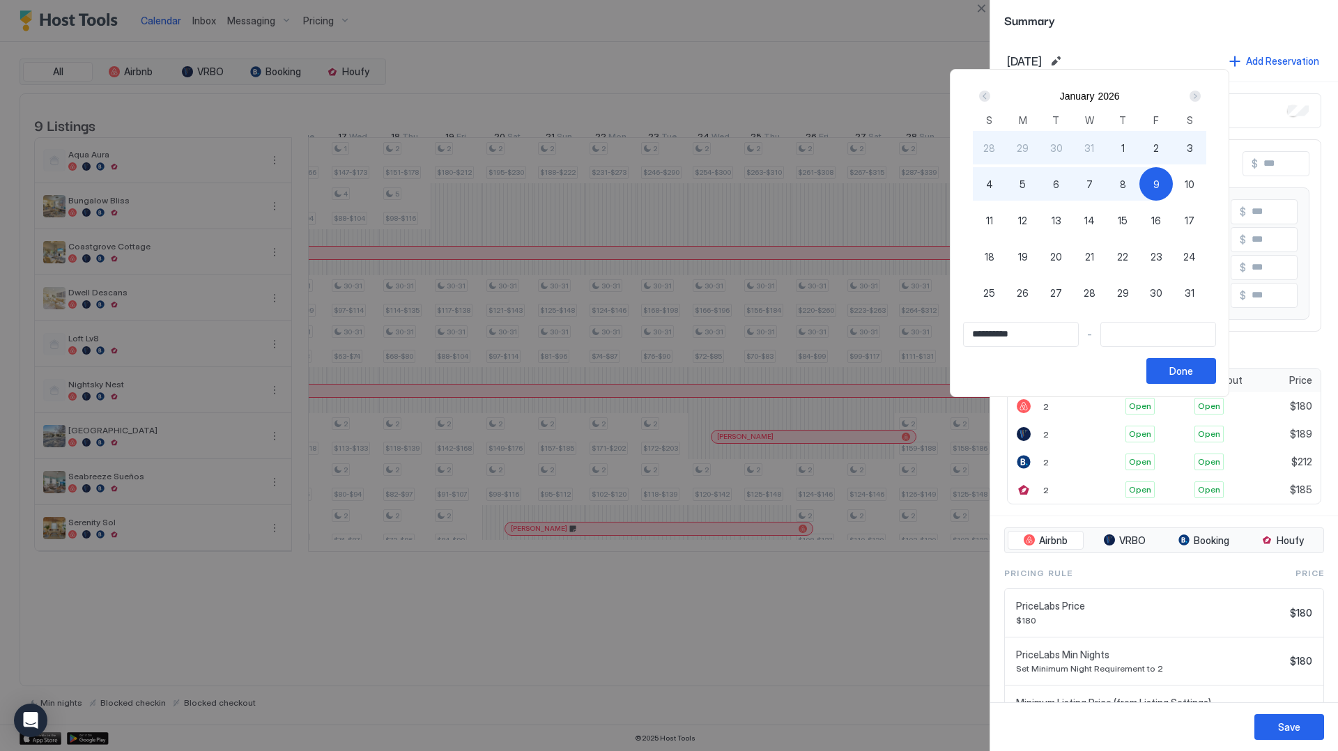
click at [1170, 190] on div "9" at bounding box center [1155, 183] width 33 height 33
type input "**********"
click at [1193, 369] on div "Done" at bounding box center [1181, 371] width 24 height 15
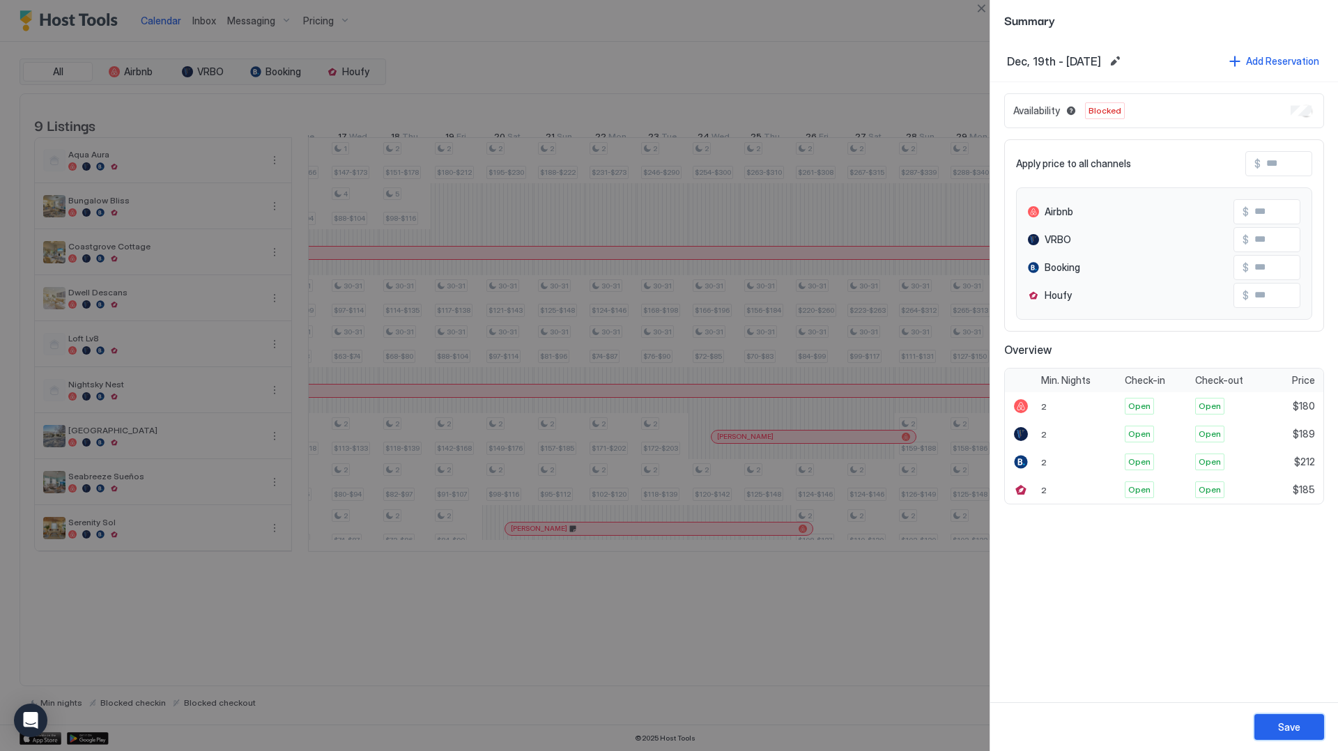
click at [1274, 724] on button "Save" at bounding box center [1289, 727] width 70 height 26
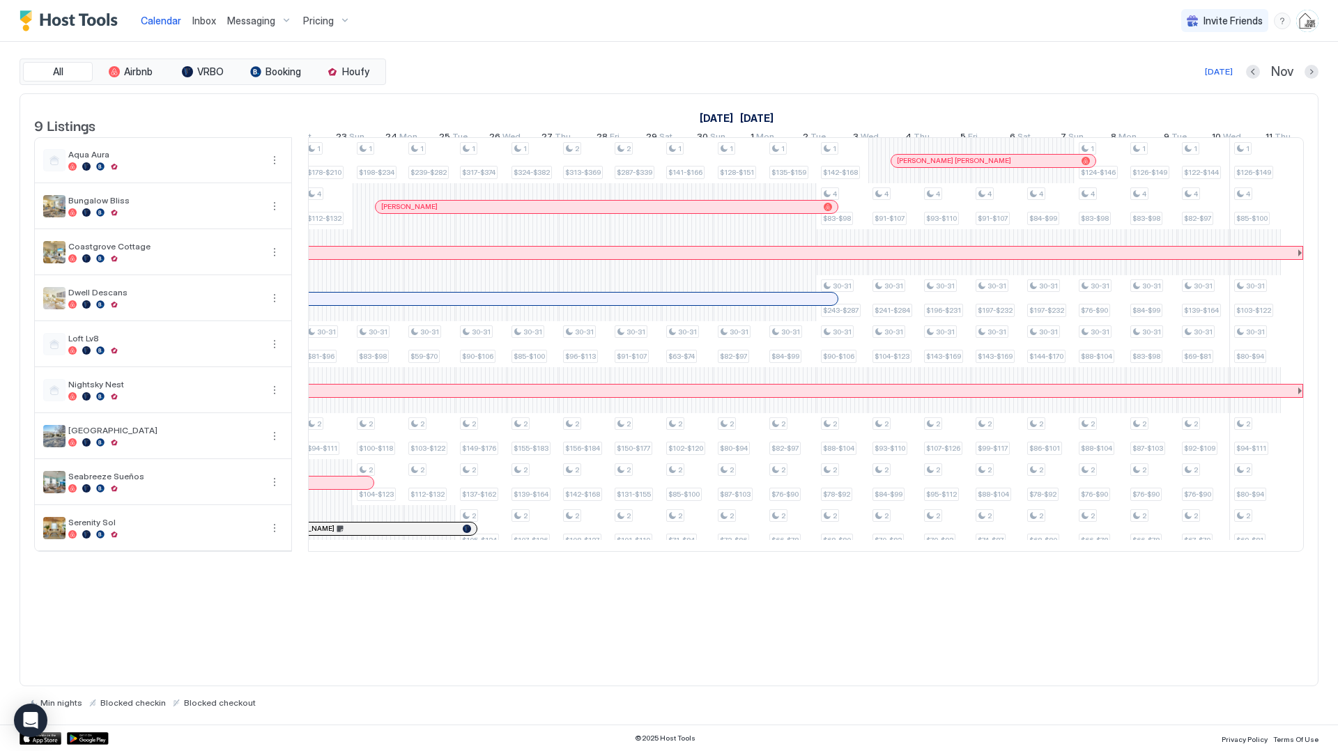
scroll to position [0, 1032]
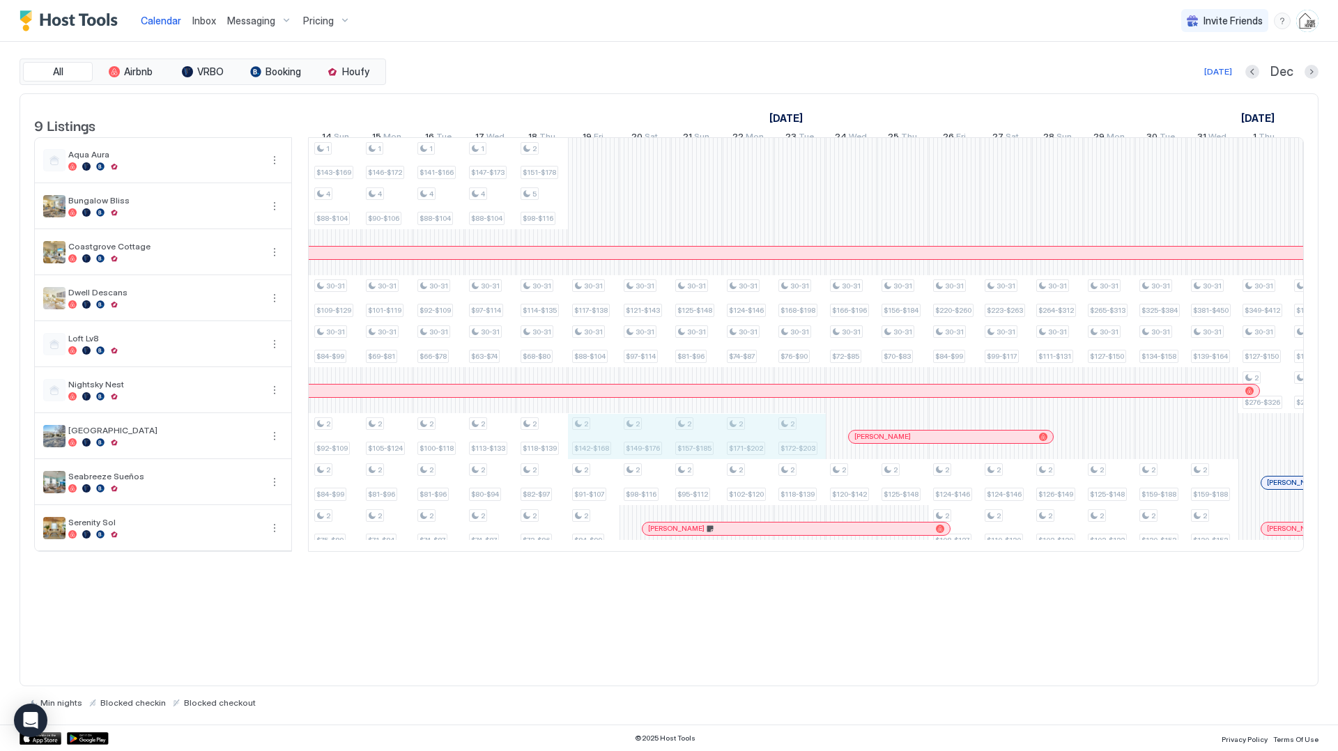
drag, startPoint x: 586, startPoint y: 459, endPoint x: 816, endPoint y: 454, distance: 230.0
click at [816, 454] on div "1 $178-$210 4 $112-$[PHONE_NUMBER] $81-$96 2 $94-$111 1 $198-$[PHONE_NUMBER] $8…" at bounding box center [748, 344] width 3043 height 413
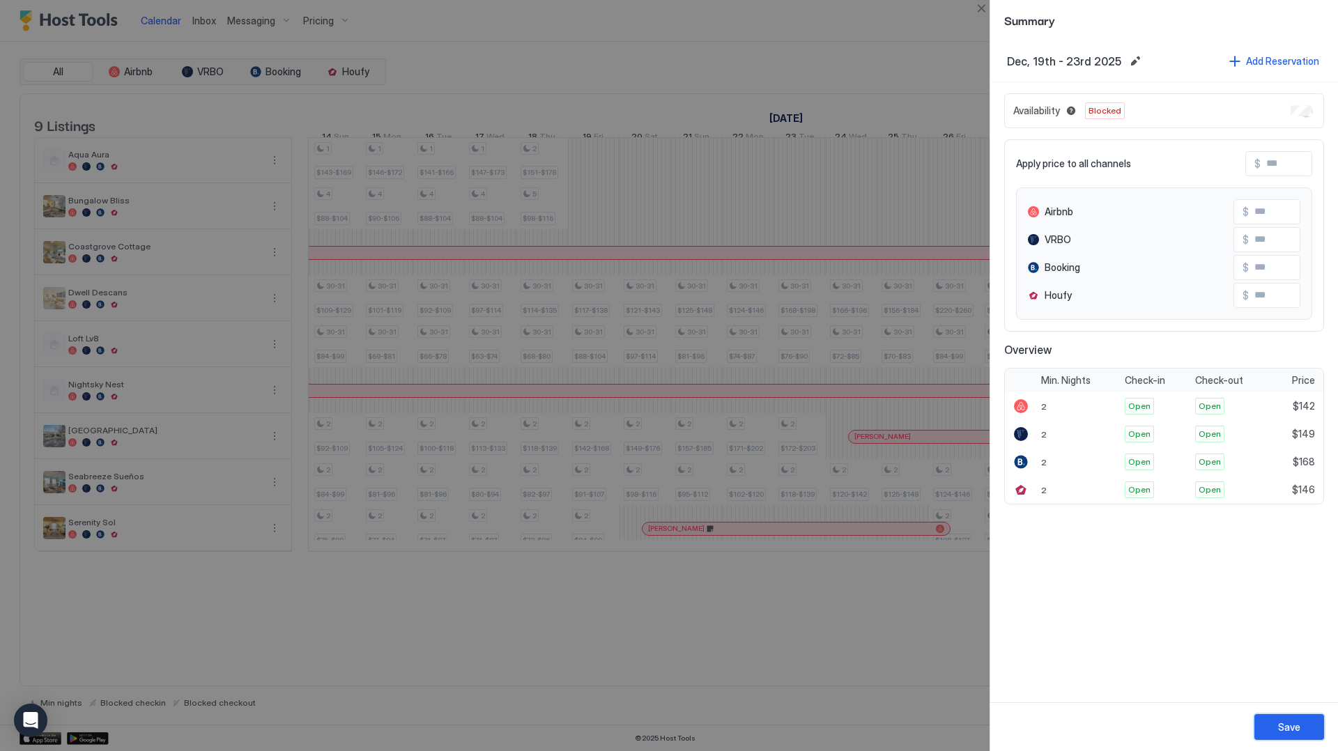
click at [1293, 728] on div "Save" at bounding box center [1289, 727] width 22 height 15
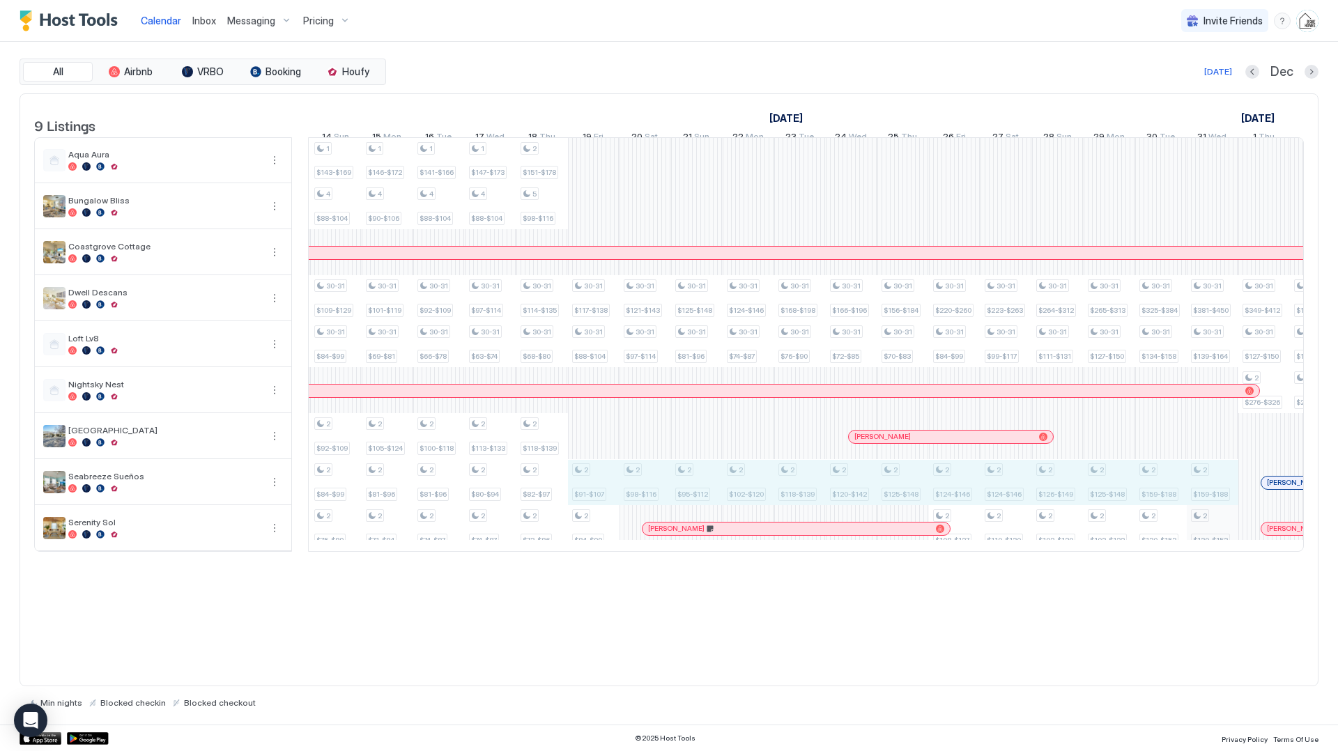
drag, startPoint x: 590, startPoint y: 494, endPoint x: 1209, endPoint y: 517, distance: 619.3
click at [1209, 517] on tr "1 $178-$210 4 $112-$[PHONE_NUMBER] $81-$96 2 $94-$111 1 $198-$[PHONE_NUMBER] $8…" at bounding box center [748, 344] width 3043 height 413
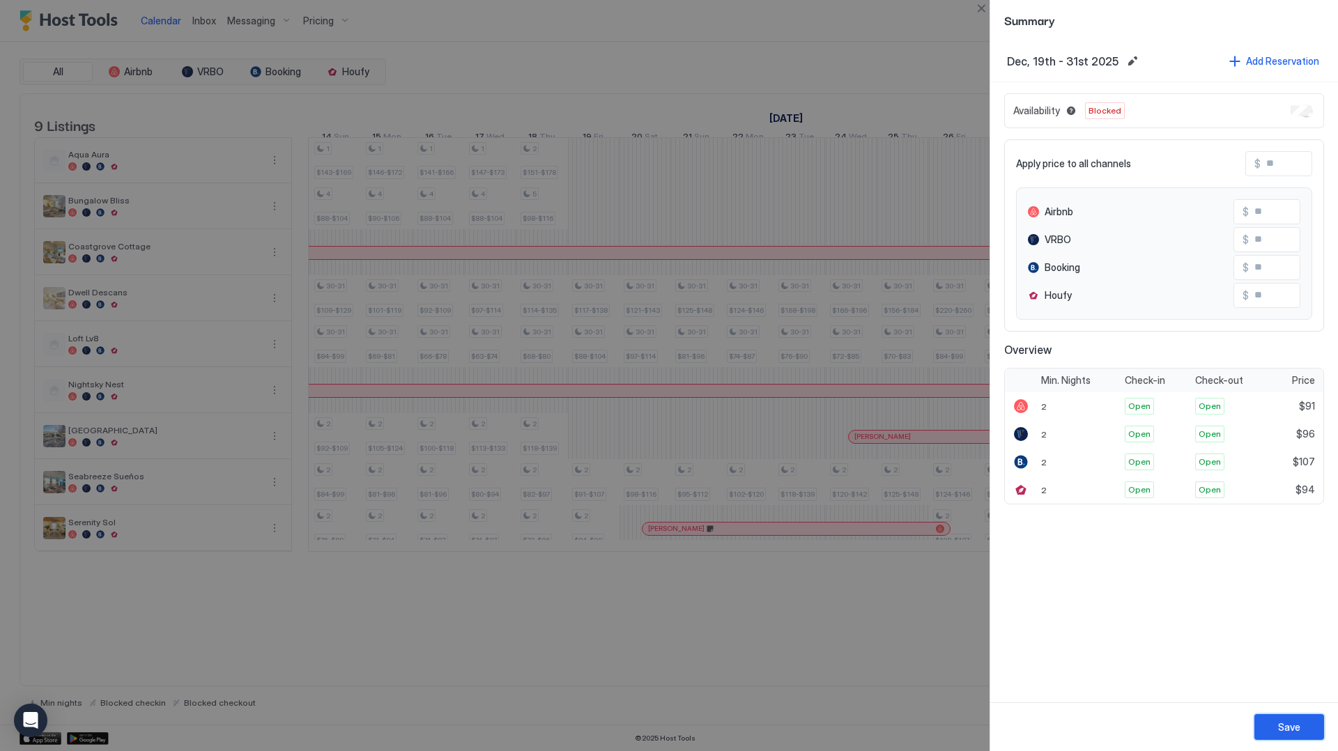
click at [1292, 734] on div "Save" at bounding box center [1289, 727] width 22 height 15
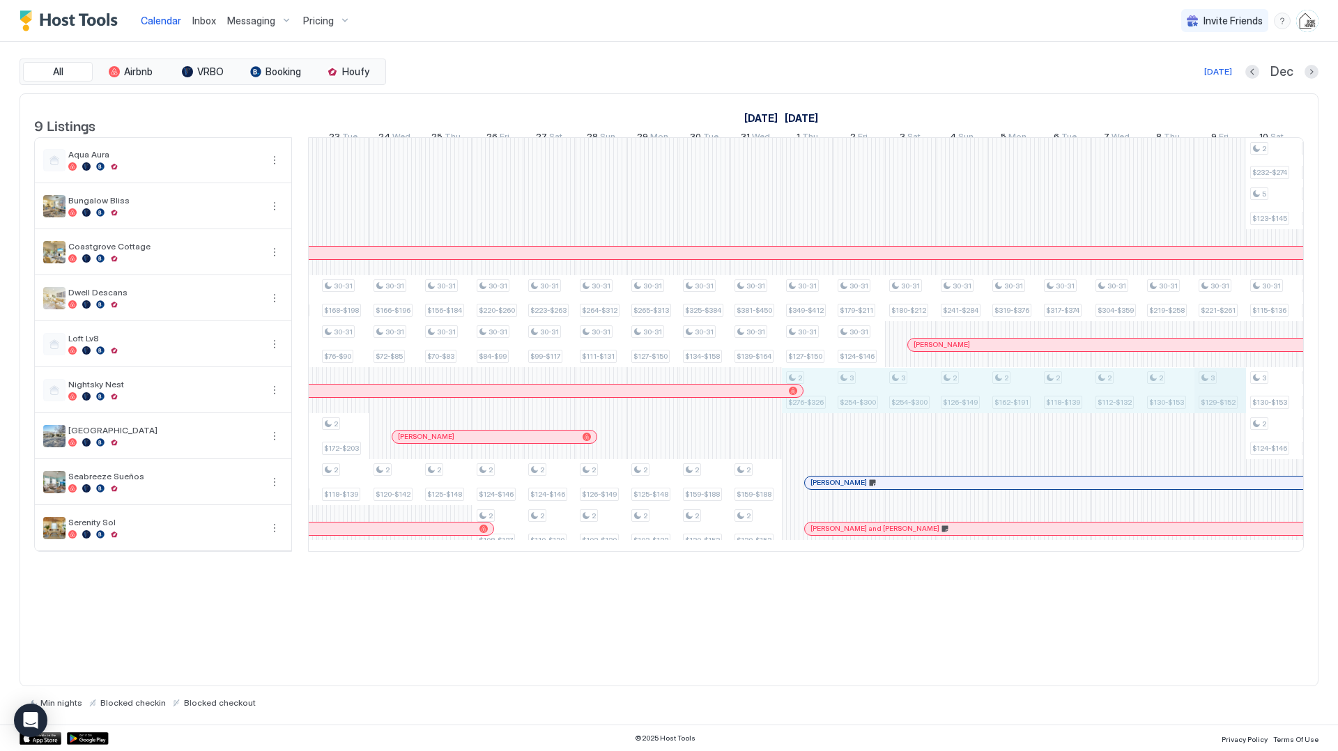
drag, startPoint x: 889, startPoint y: 403, endPoint x: 1195, endPoint y: 414, distance: 306.1
click at [1205, 413] on div "1 $178-$210 4 $112-$[PHONE_NUMBER] $81-$96 2 $94-$111 1 $198-$[PHONE_NUMBER] $8…" at bounding box center [292, 344] width 3043 height 413
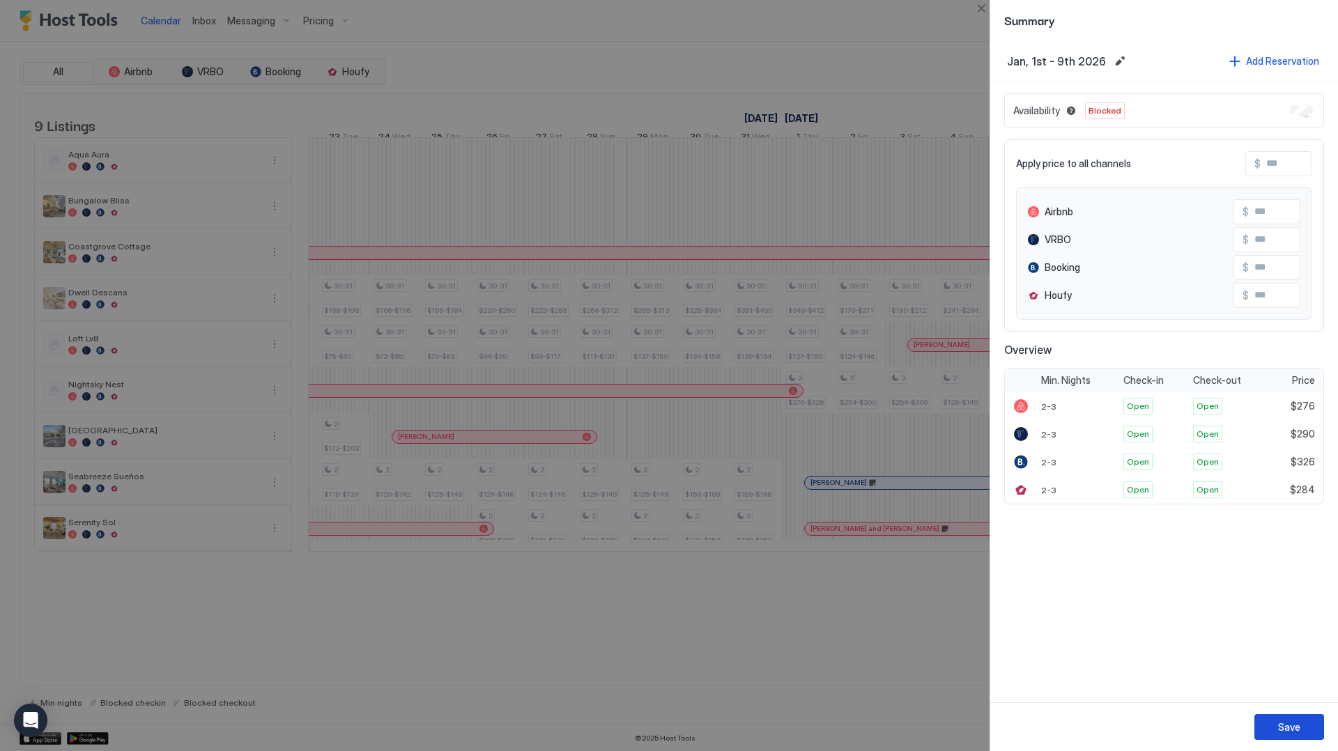
click at [1284, 725] on div "Save" at bounding box center [1289, 727] width 22 height 15
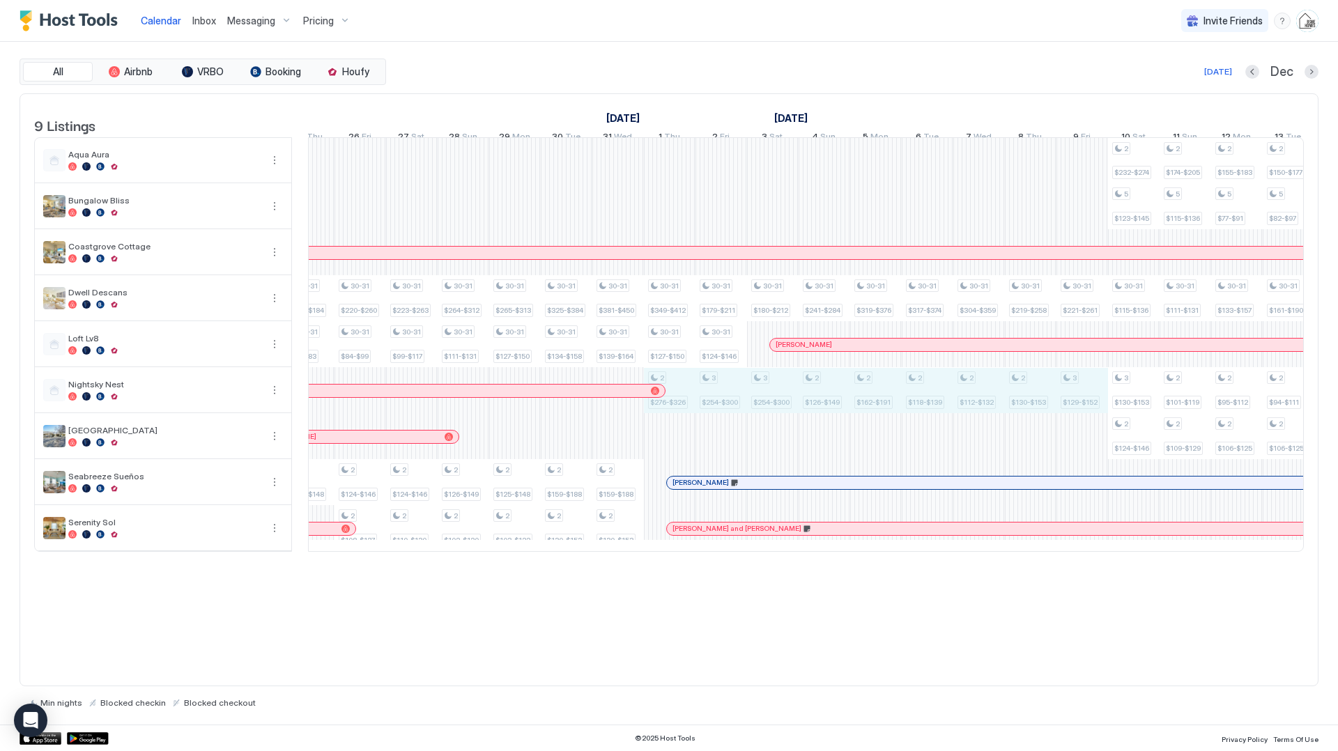
drag, startPoint x: 678, startPoint y: 403, endPoint x: 1094, endPoint y: 394, distance: 416.1
click at [1095, 397] on div "1 $178-$210 4 $112-$[PHONE_NUMBER] $81-$96 2 $94-$111 1 $198-$[PHONE_NUMBER] $8…" at bounding box center [154, 344] width 3043 height 413
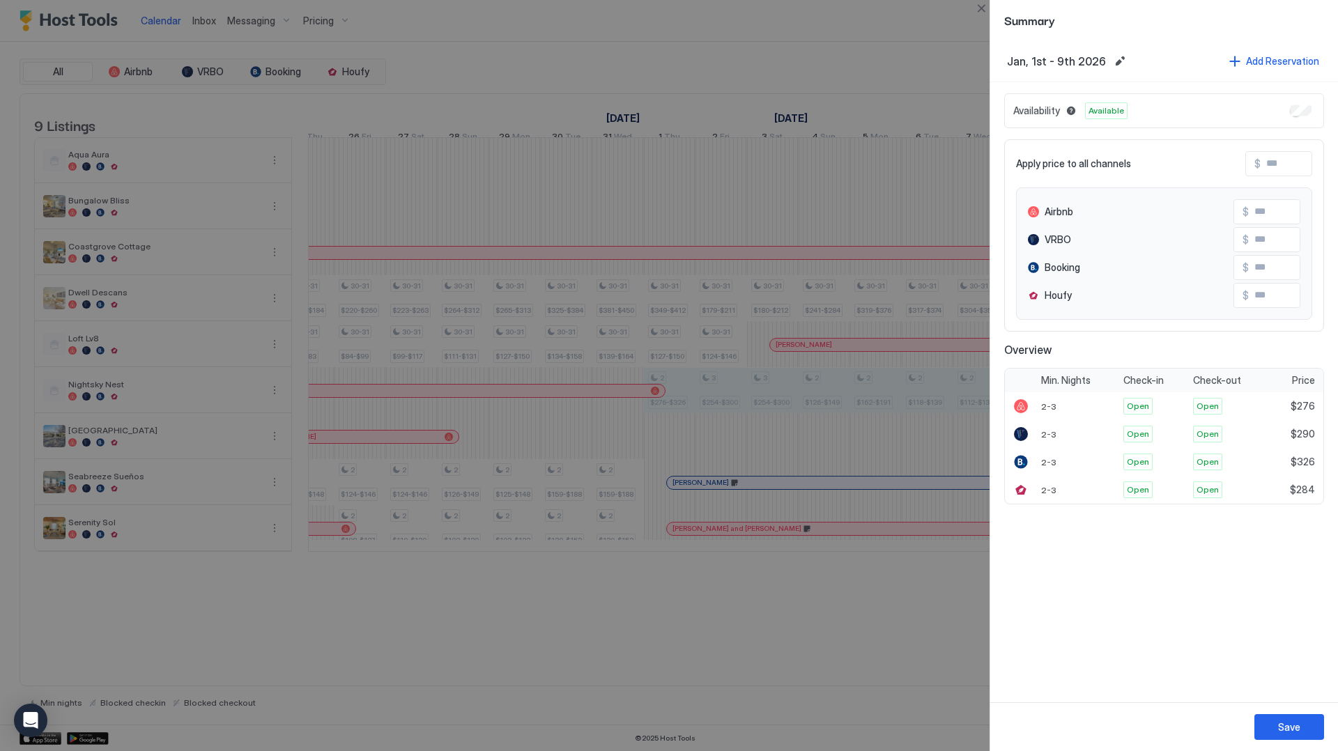
click at [1308, 117] on div "Availability Available" at bounding box center [1164, 110] width 320 height 35
click at [1282, 730] on div "Save" at bounding box center [1289, 727] width 22 height 15
